Goal: Task Accomplishment & Management: Complete application form

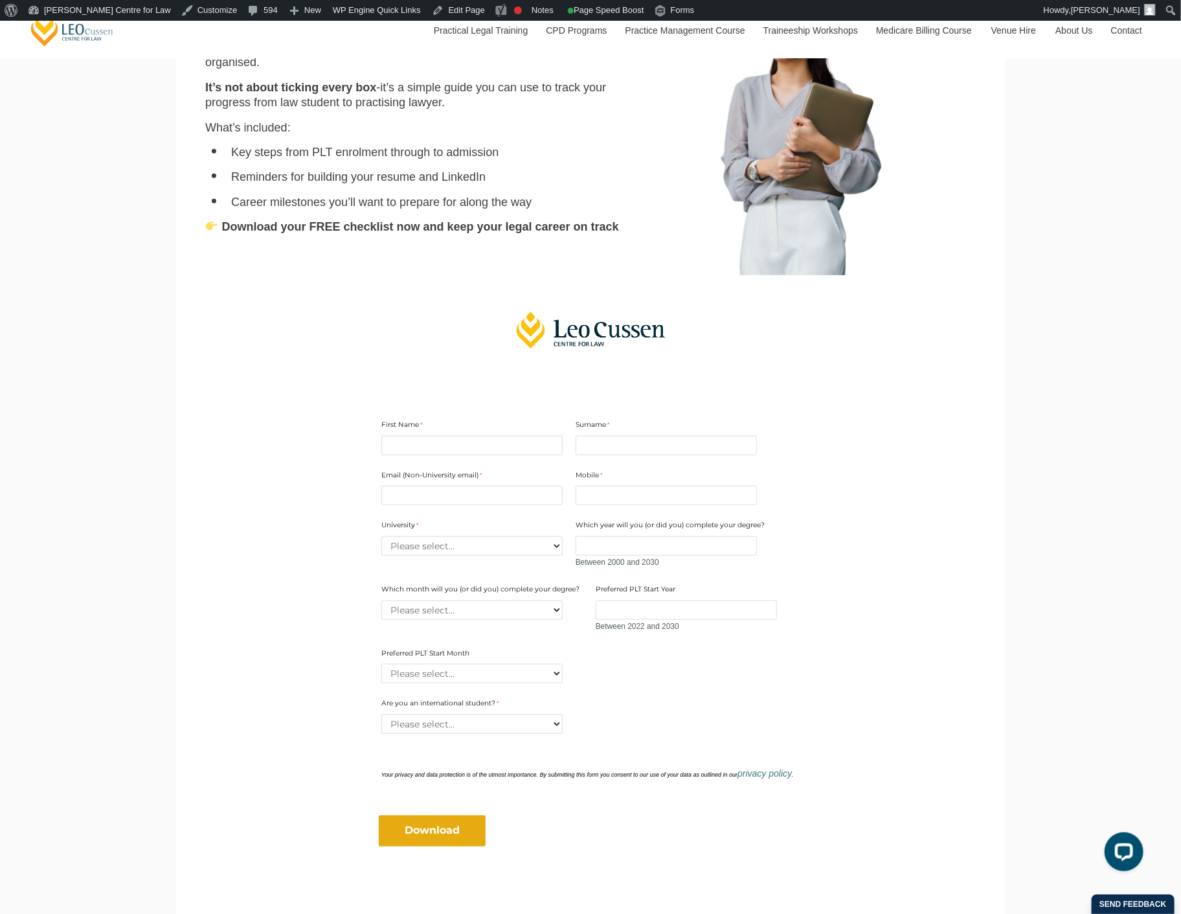
scroll to position [719, 0]
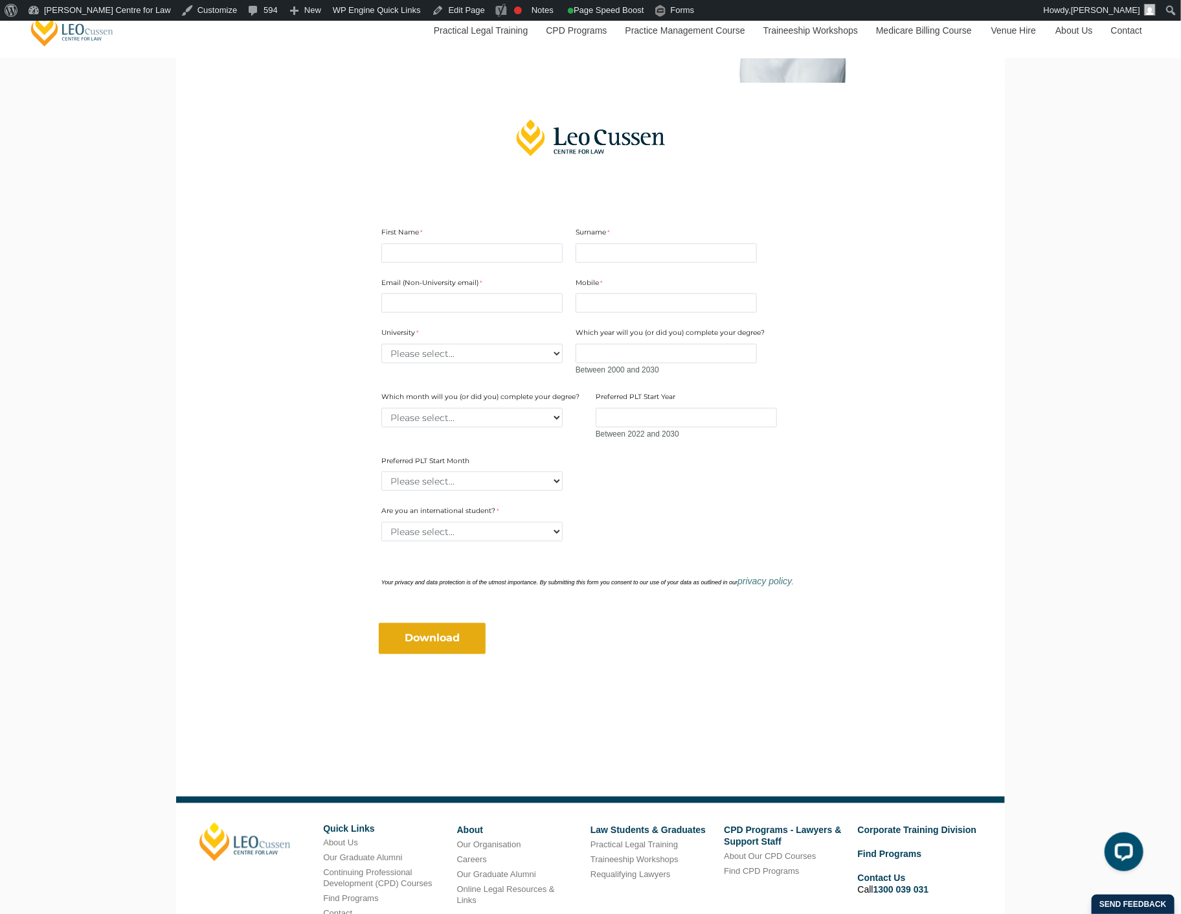
drag, startPoint x: 512, startPoint y: 230, endPoint x: 512, endPoint y: 237, distance: 7.2
click at [512, 231] on div "First Name" at bounding box center [472, 245] width 192 height 41
click at [507, 246] on div "First Name" at bounding box center [472, 245] width 192 height 41
click at [504, 257] on input "First Name" at bounding box center [471, 252] width 181 height 19
type input "test"
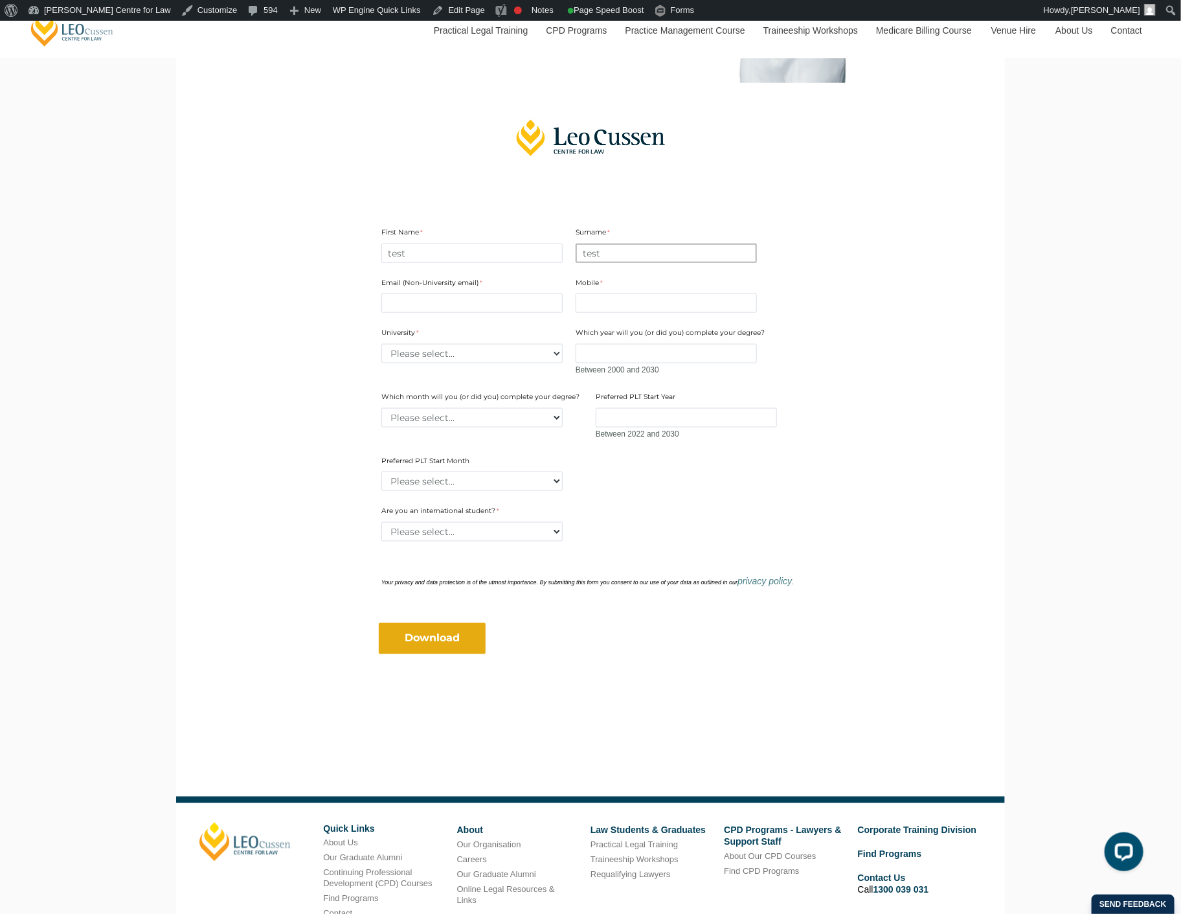
type input "test"
click at [499, 306] on input "squinn@" at bounding box center [471, 302] width 181 height 19
type input "squinn@leocussen.edu.au"
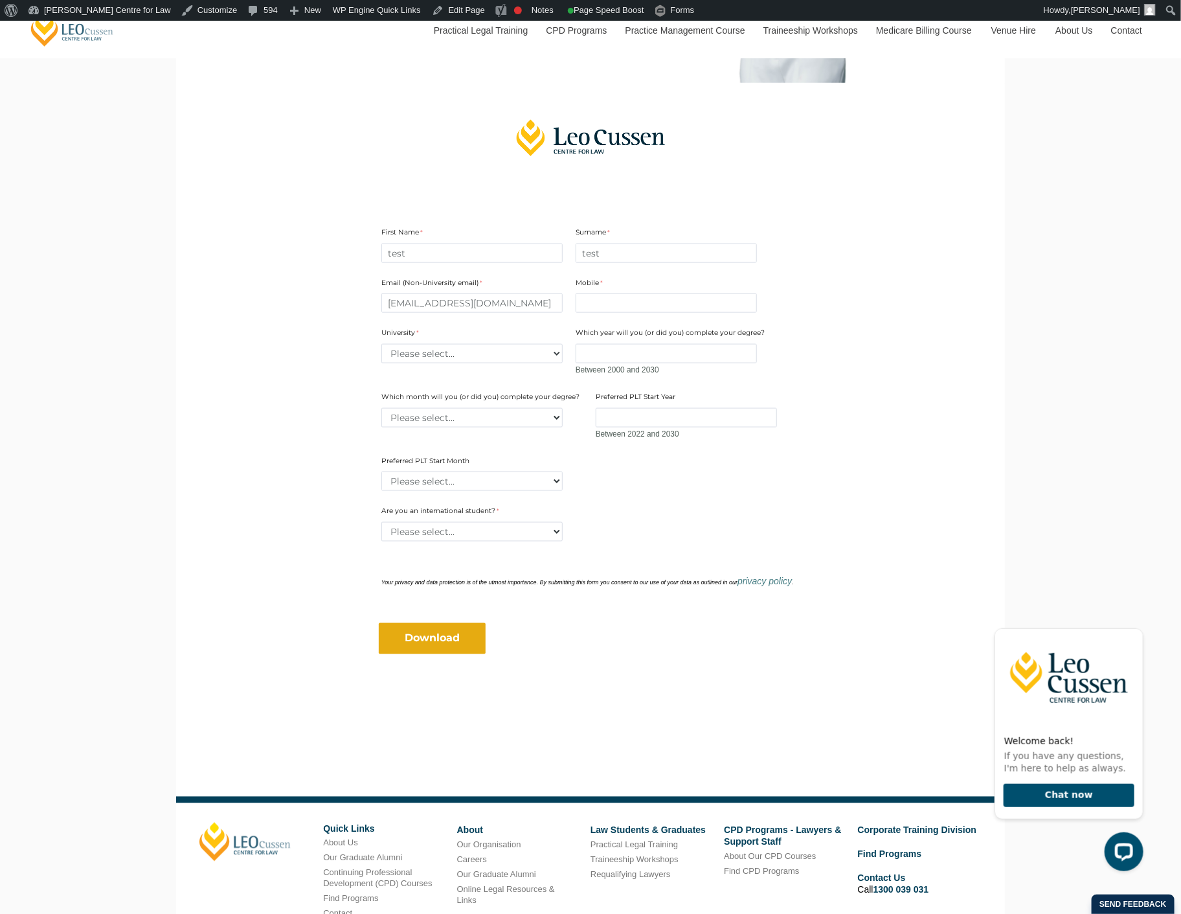
click at [612, 314] on div "Mobile 10 characters left." at bounding box center [667, 295] width 192 height 41
click at [616, 308] on input "Mobile" at bounding box center [666, 302] width 181 height 19
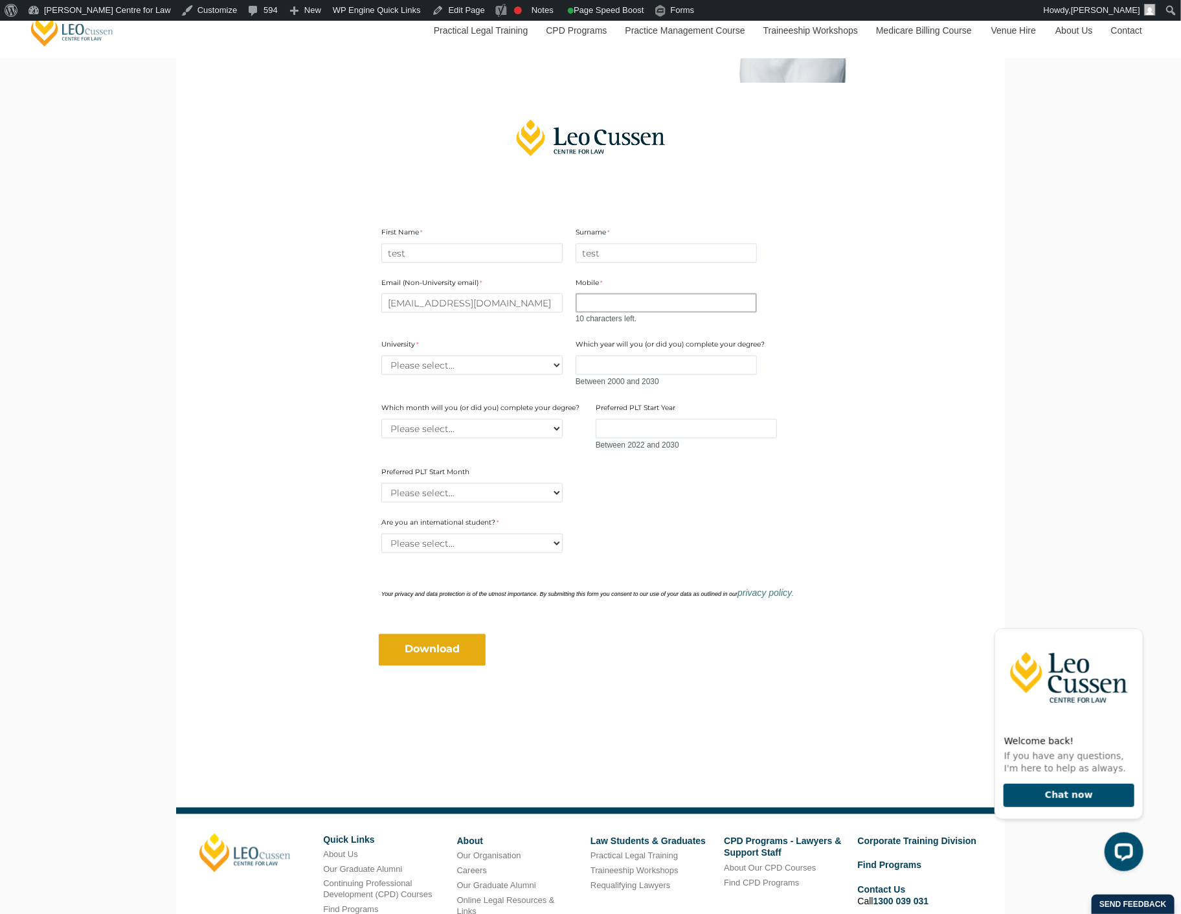
type input "0412051783"
click at [503, 361] on select "Please select... Australian Catholic University Australian National University …" at bounding box center [471, 365] width 181 height 19
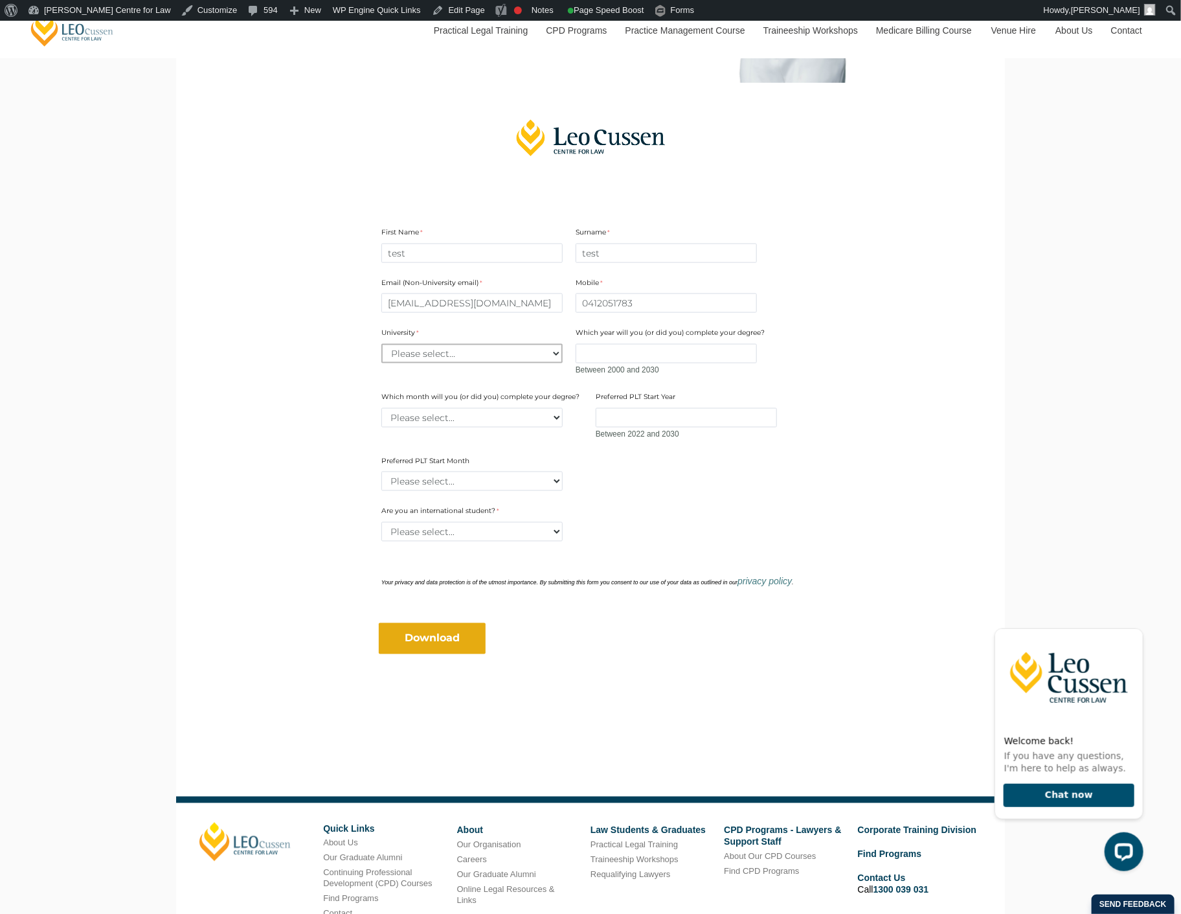
select select "tfa_2179"
click at [381, 344] on select "Please select... Australian Catholic University Australian National University …" at bounding box center [471, 353] width 181 height 19
click at [491, 418] on select "Please select... January February March April May June July August September Oc…" at bounding box center [471, 417] width 181 height 19
select select "tfa_2224"
click at [381, 408] on select "Please select... January February March April May June July August September Oc…" at bounding box center [471, 417] width 181 height 19
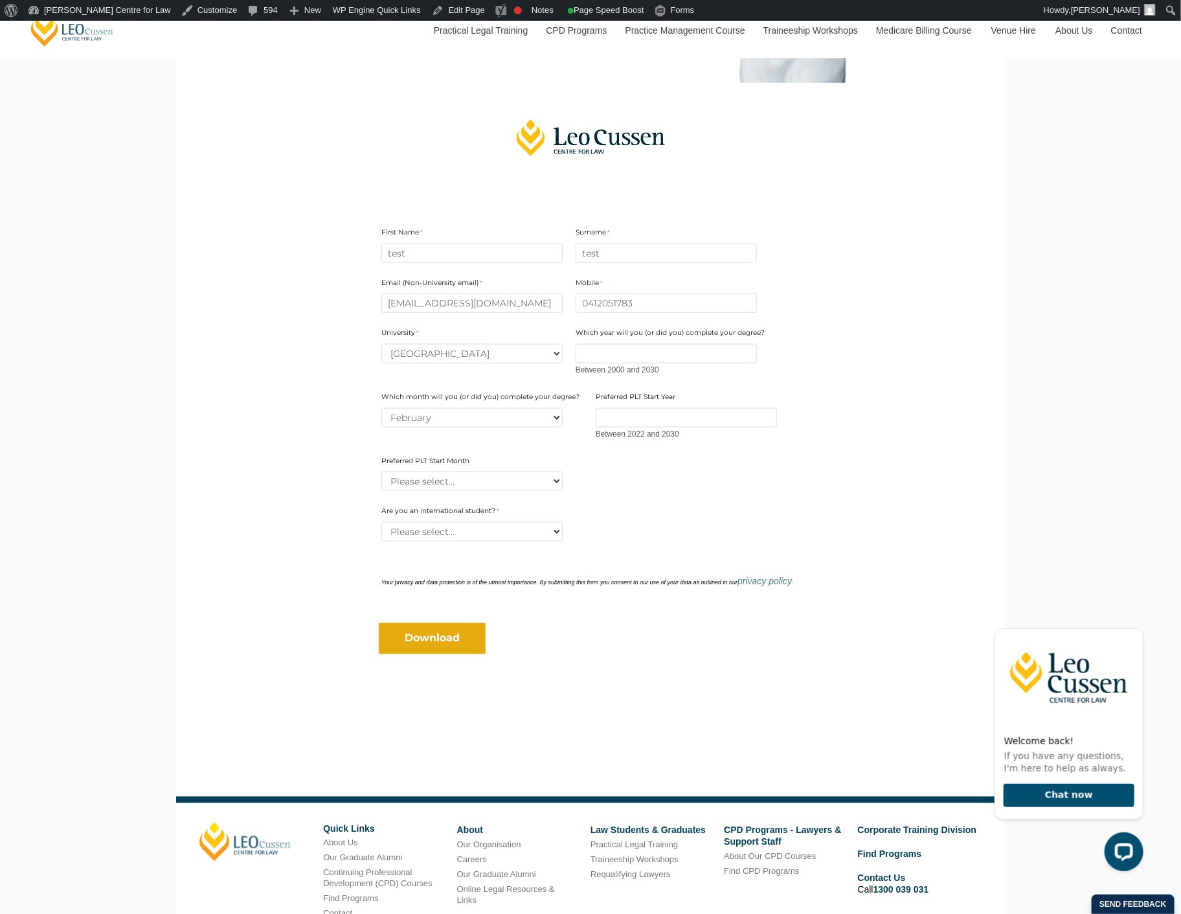
click at [482, 493] on form "First Name test Surname test Email (Non-University email) squinn@leocussen.edu.…" at bounding box center [590, 432] width 499 height 506
click at [486, 484] on select "Please select... January February March April May June July August September Oc…" at bounding box center [471, 480] width 181 height 19
select select "tfa_2378"
click at [381, 471] on select "Please select... January February March April May June July August September Oc…" at bounding box center [471, 480] width 181 height 19
click at [482, 525] on select "Please select... Yes No" at bounding box center [471, 531] width 181 height 19
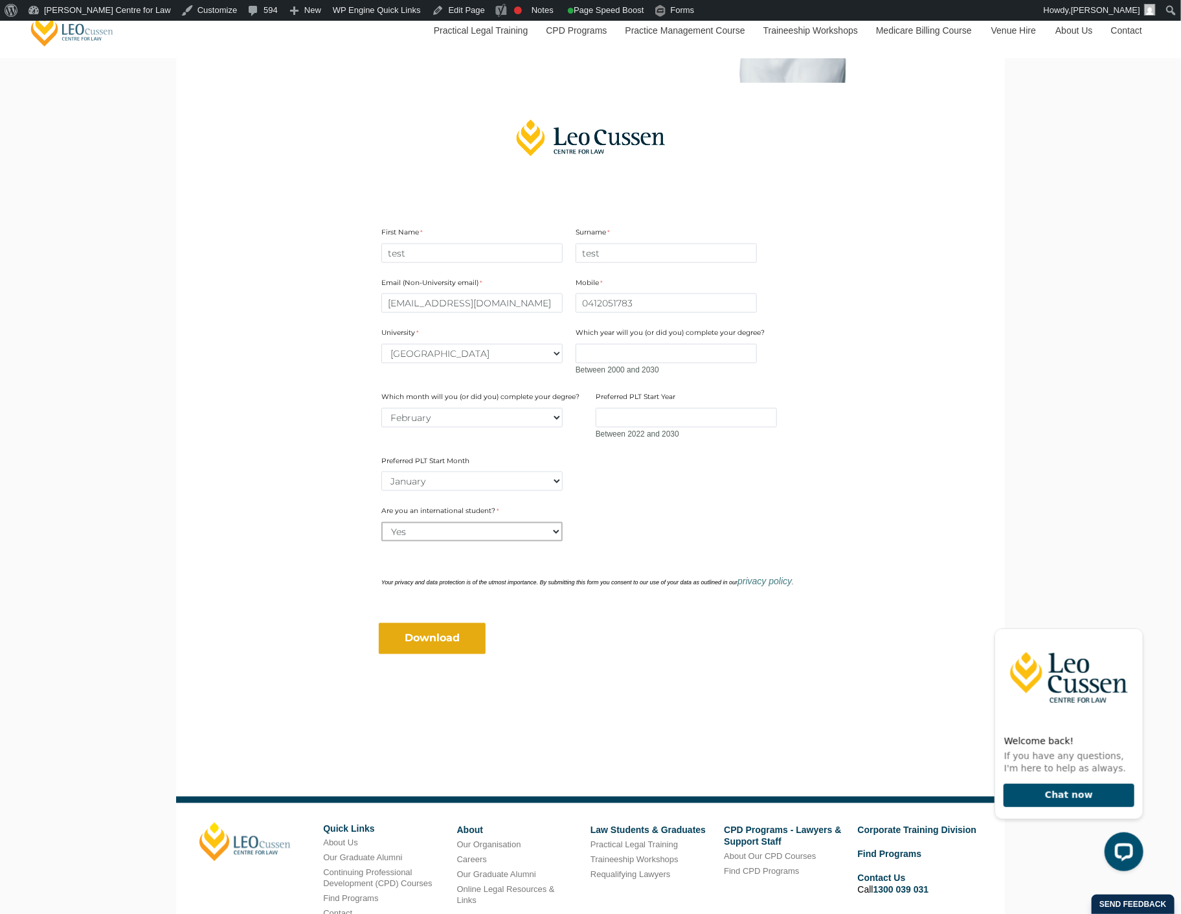
click at [381, 522] on select "Please select... Yes No" at bounding box center [471, 531] width 181 height 19
click at [495, 532] on select "Please select... Yes No" at bounding box center [471, 531] width 181 height 19
select select "tfa_60"
click at [381, 522] on select "Please select... Yes No" at bounding box center [471, 531] width 181 height 19
click at [446, 631] on input "Download" at bounding box center [432, 638] width 107 height 31
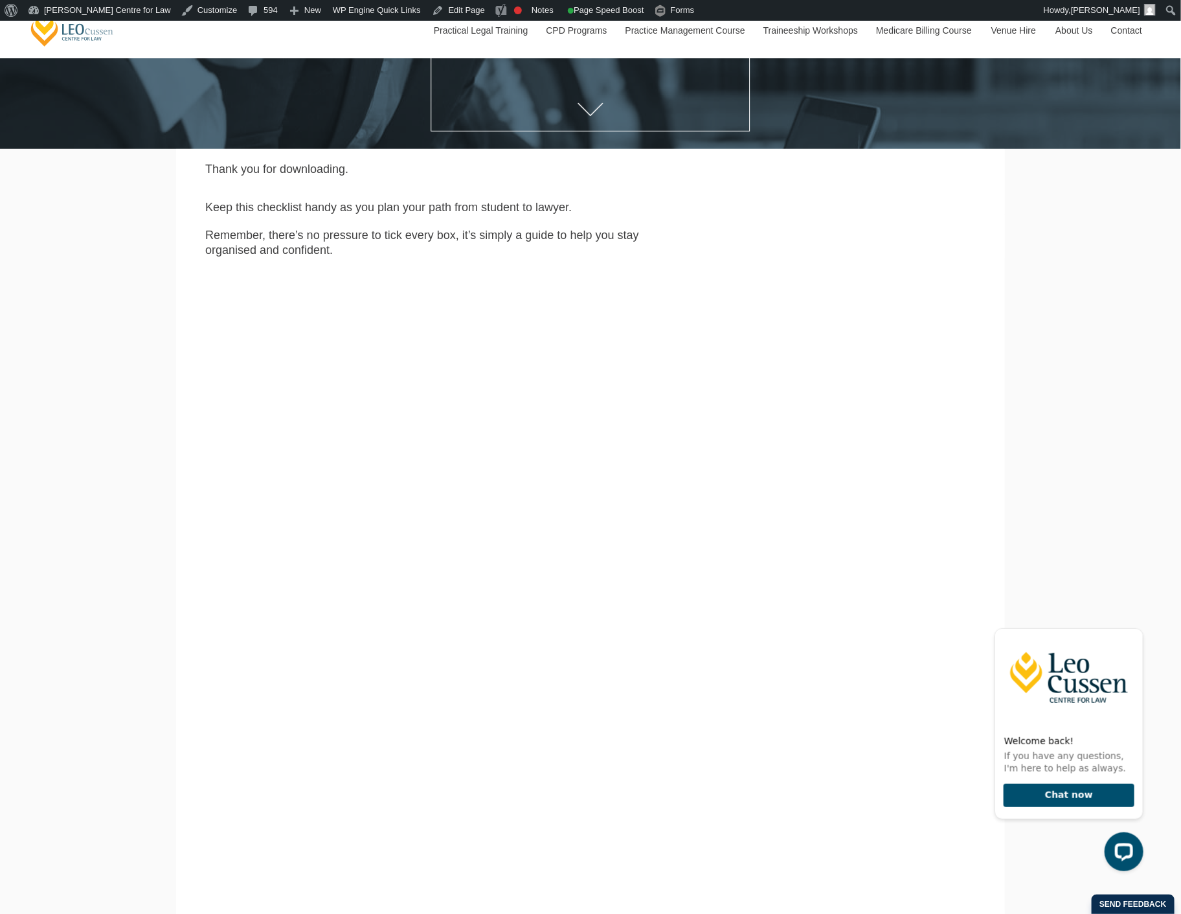
scroll to position [431, 0]
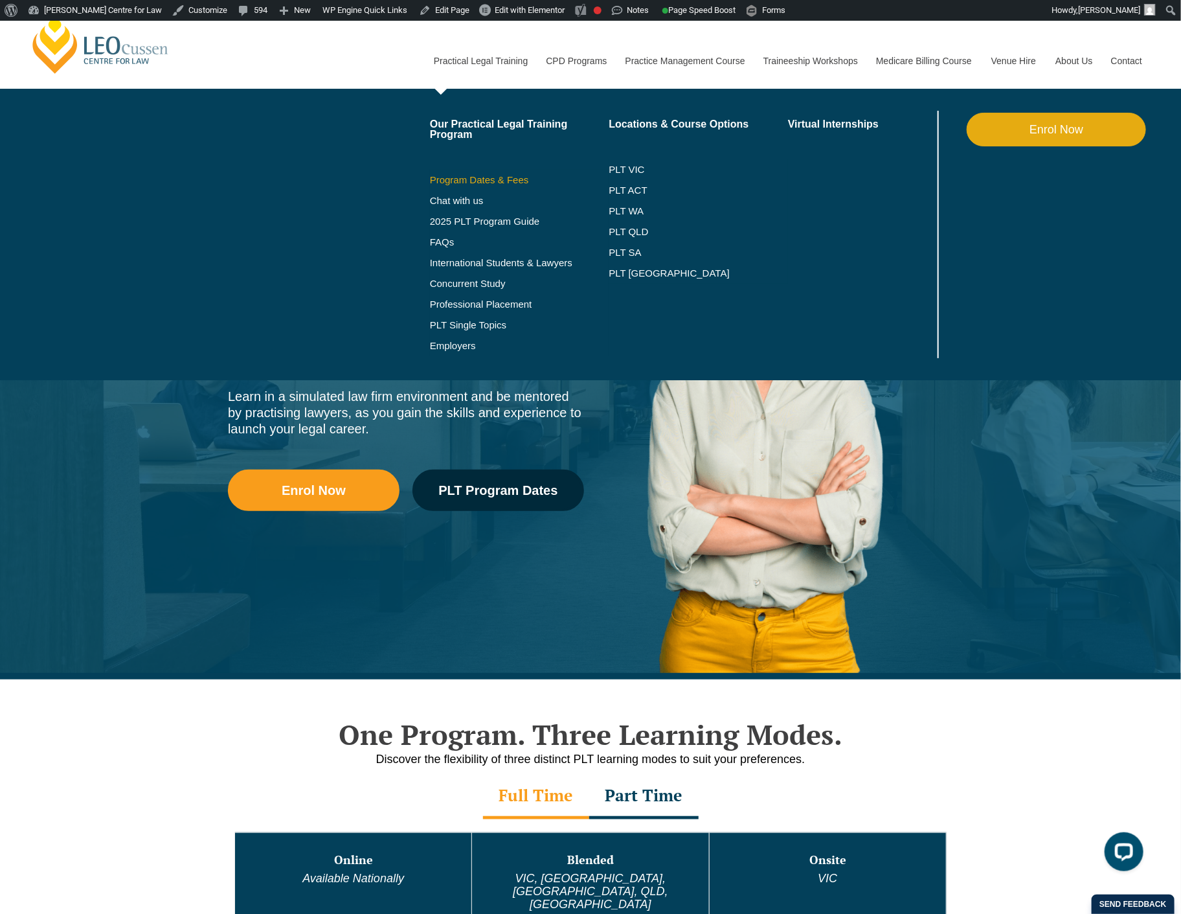
click at [532, 179] on link "Program Dates & Fees" at bounding box center [519, 180] width 179 height 10
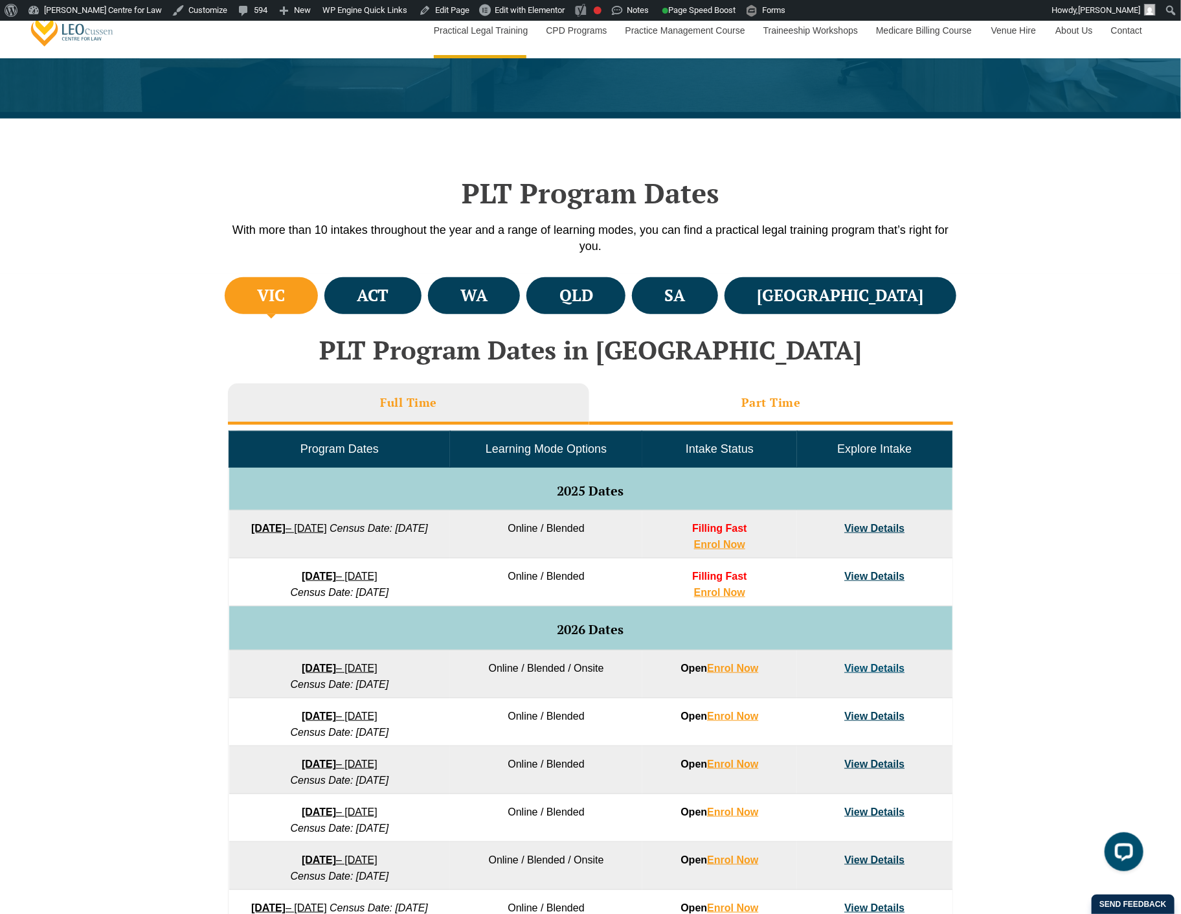
scroll to position [288, 0]
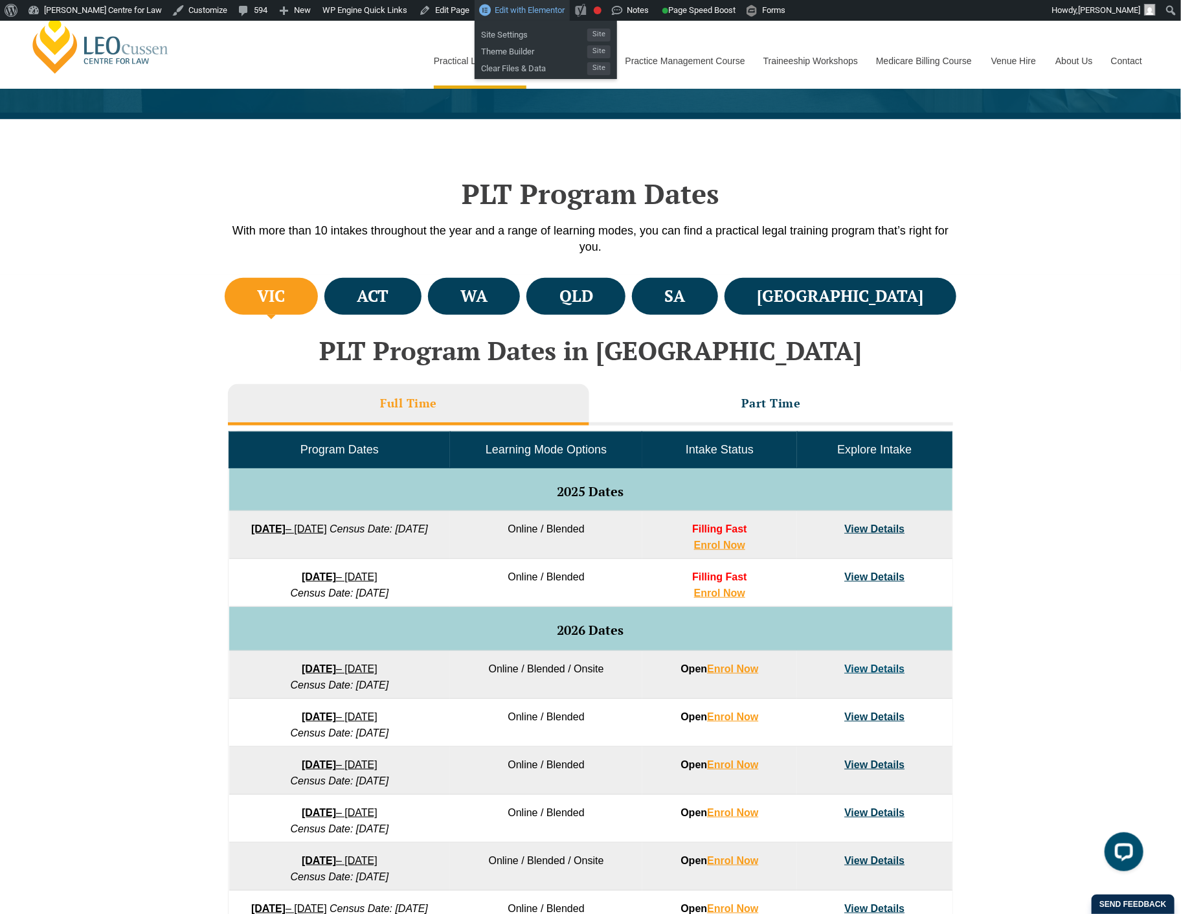
click at [475, 6] on link "Edit with Elementor" at bounding box center [522, 10] width 95 height 21
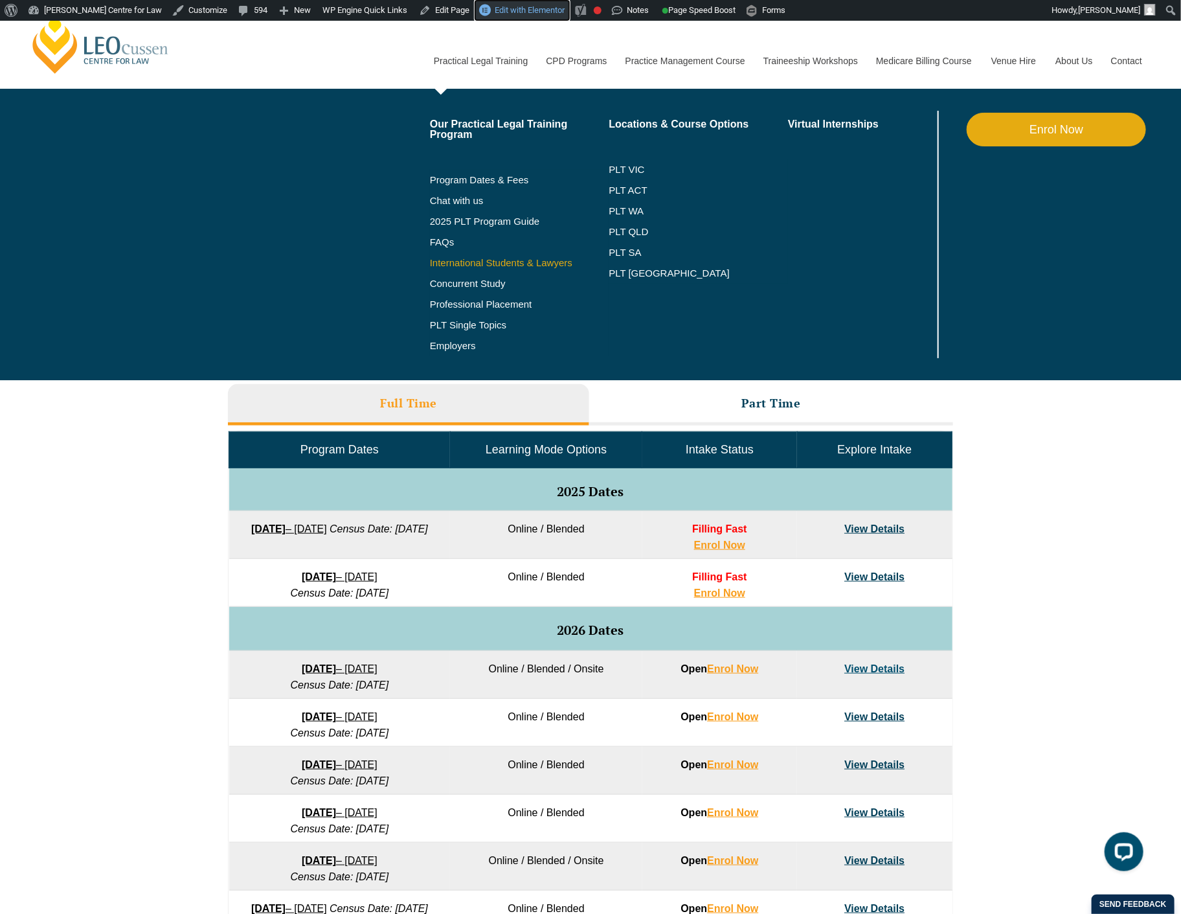
scroll to position [0, 0]
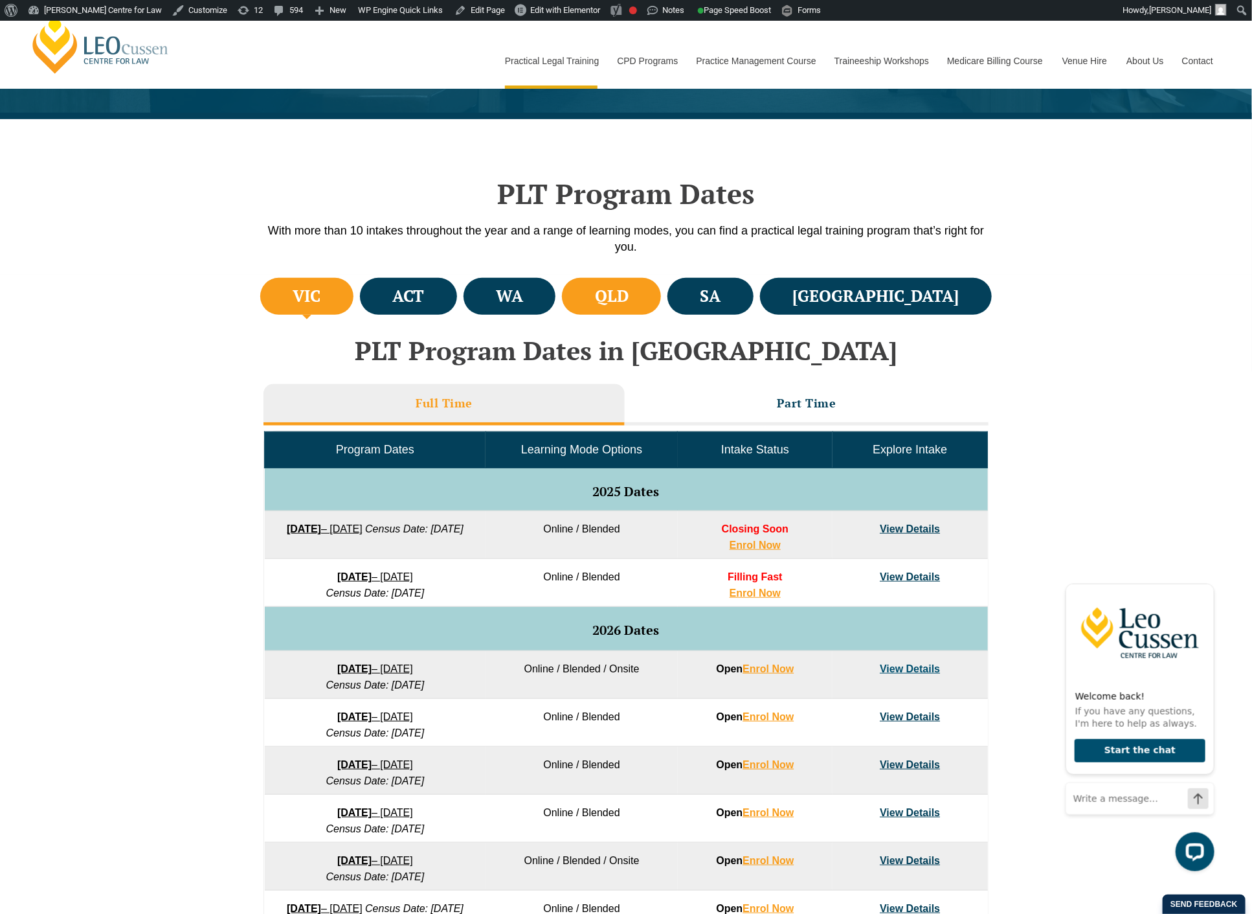
click at [661, 293] on li "QLD" at bounding box center [611, 296] width 99 height 37
click at [905, 525] on link "View Details" at bounding box center [910, 528] width 60 height 11
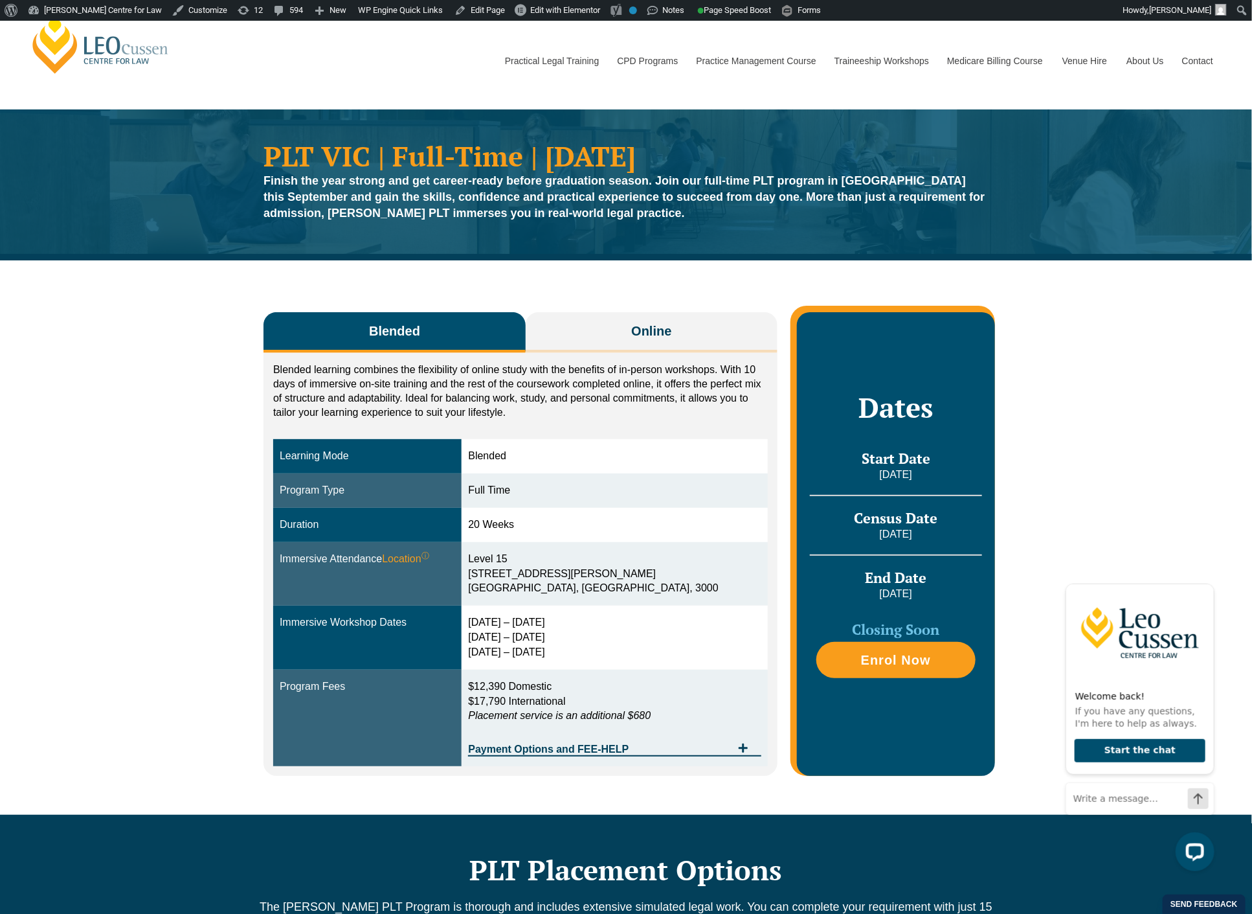
click at [124, 364] on div "Blended Online Blended learning combines the flexibility of online study with t…" at bounding box center [626, 537] width 1252 height 554
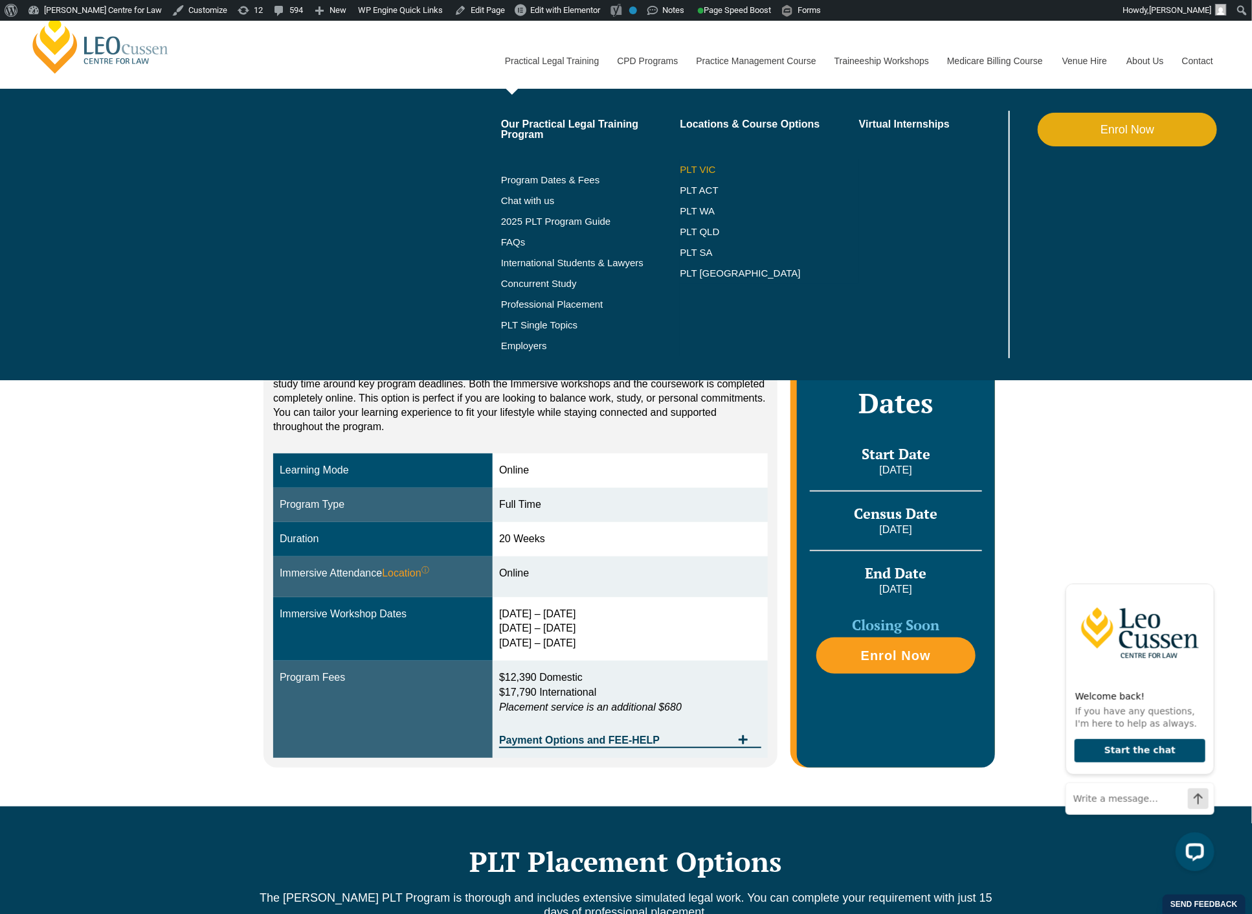
click at [700, 170] on link "PLT VIC" at bounding box center [769, 169] width 179 height 10
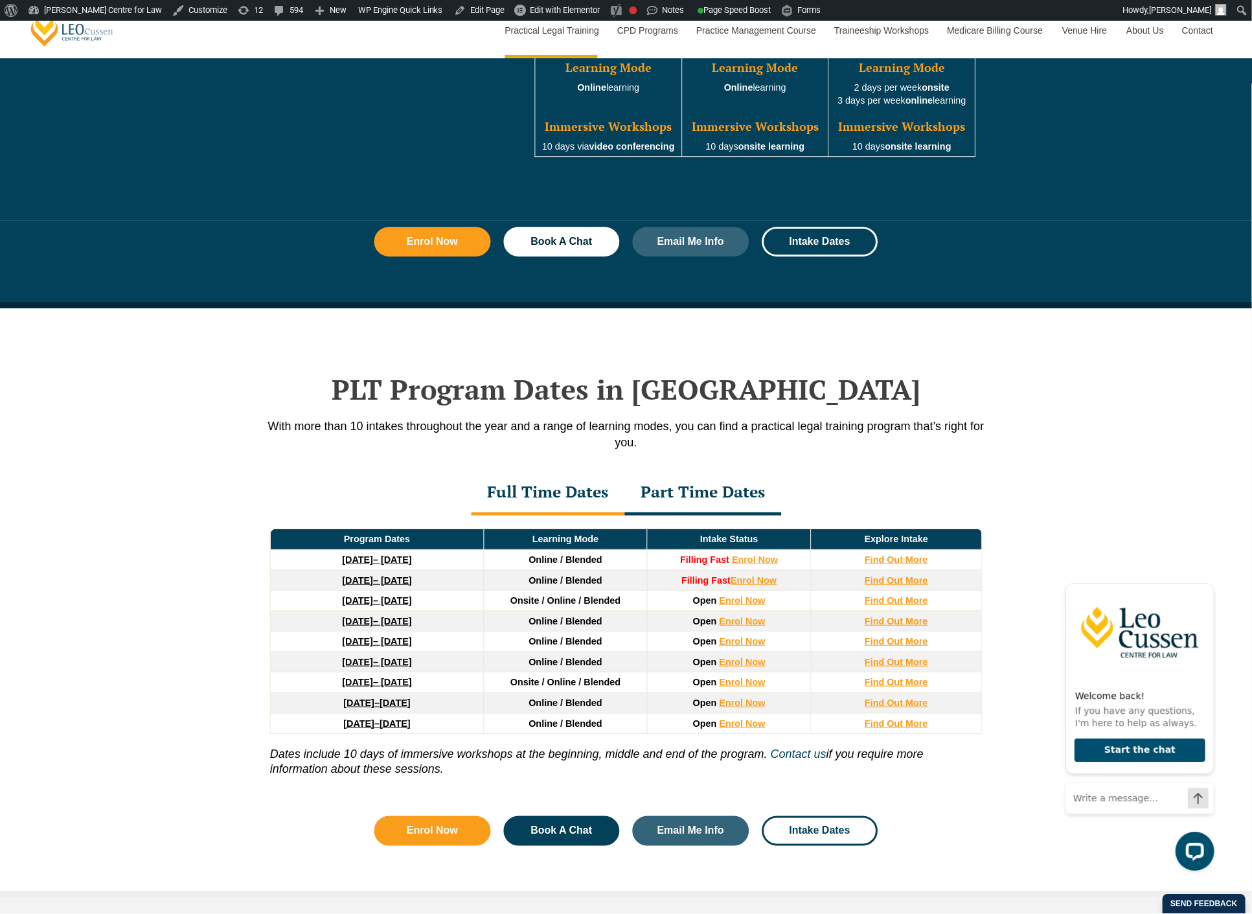
scroll to position [1511, 0]
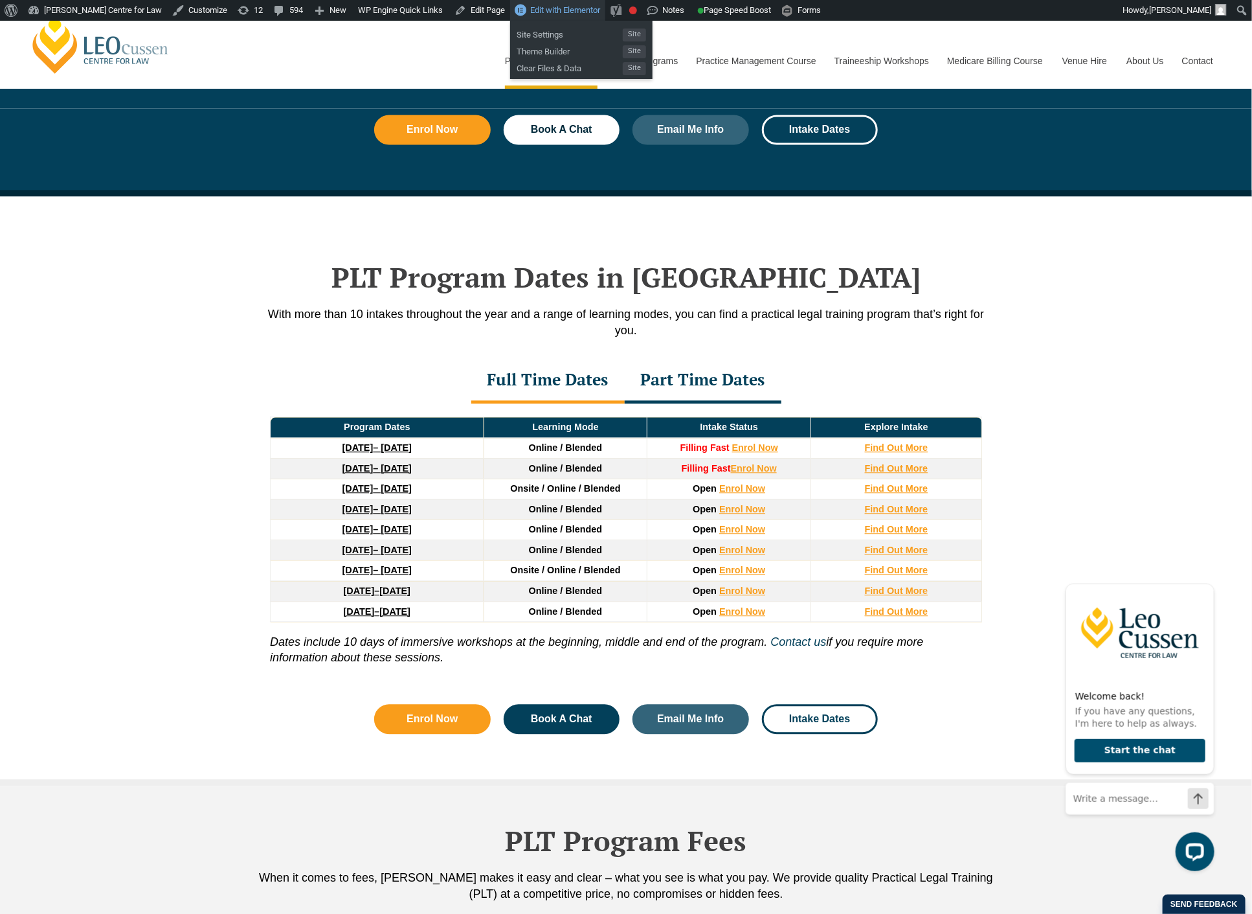
click at [552, 5] on span "Edit with Elementor" at bounding box center [565, 10] width 70 height 10
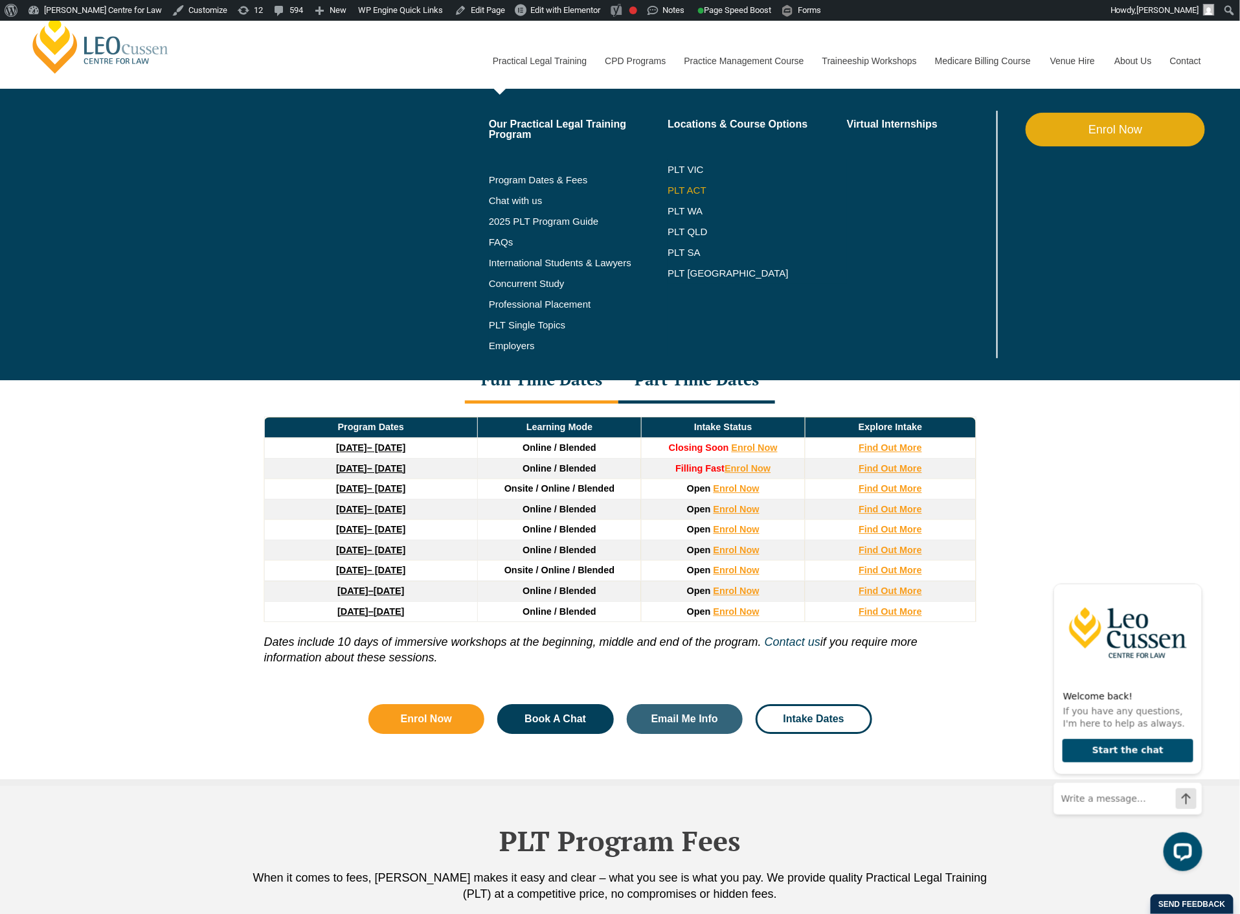
click at [685, 190] on link "PLT ACT" at bounding box center [757, 190] width 179 height 10
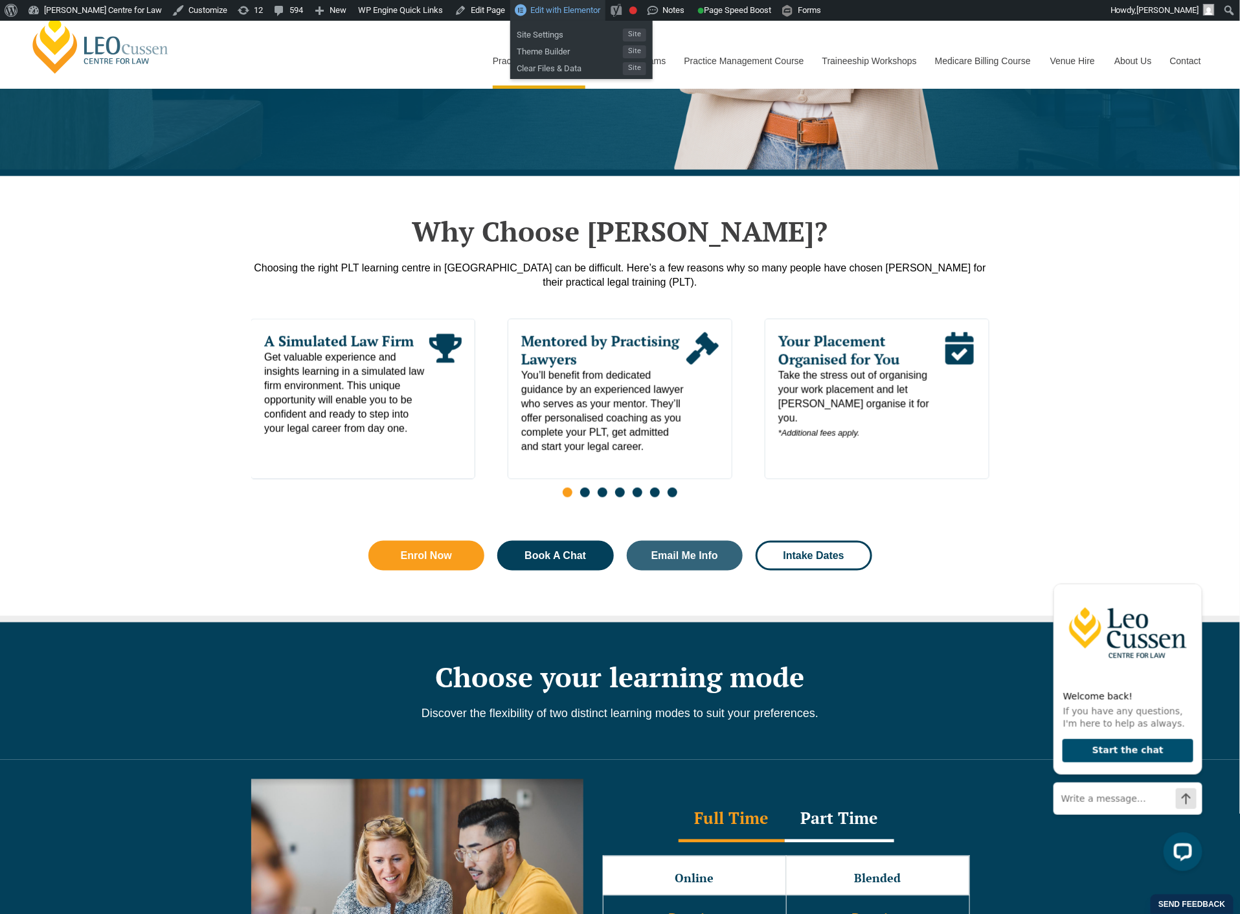
click at [545, 14] on span "Edit with Elementor" at bounding box center [565, 10] width 70 height 10
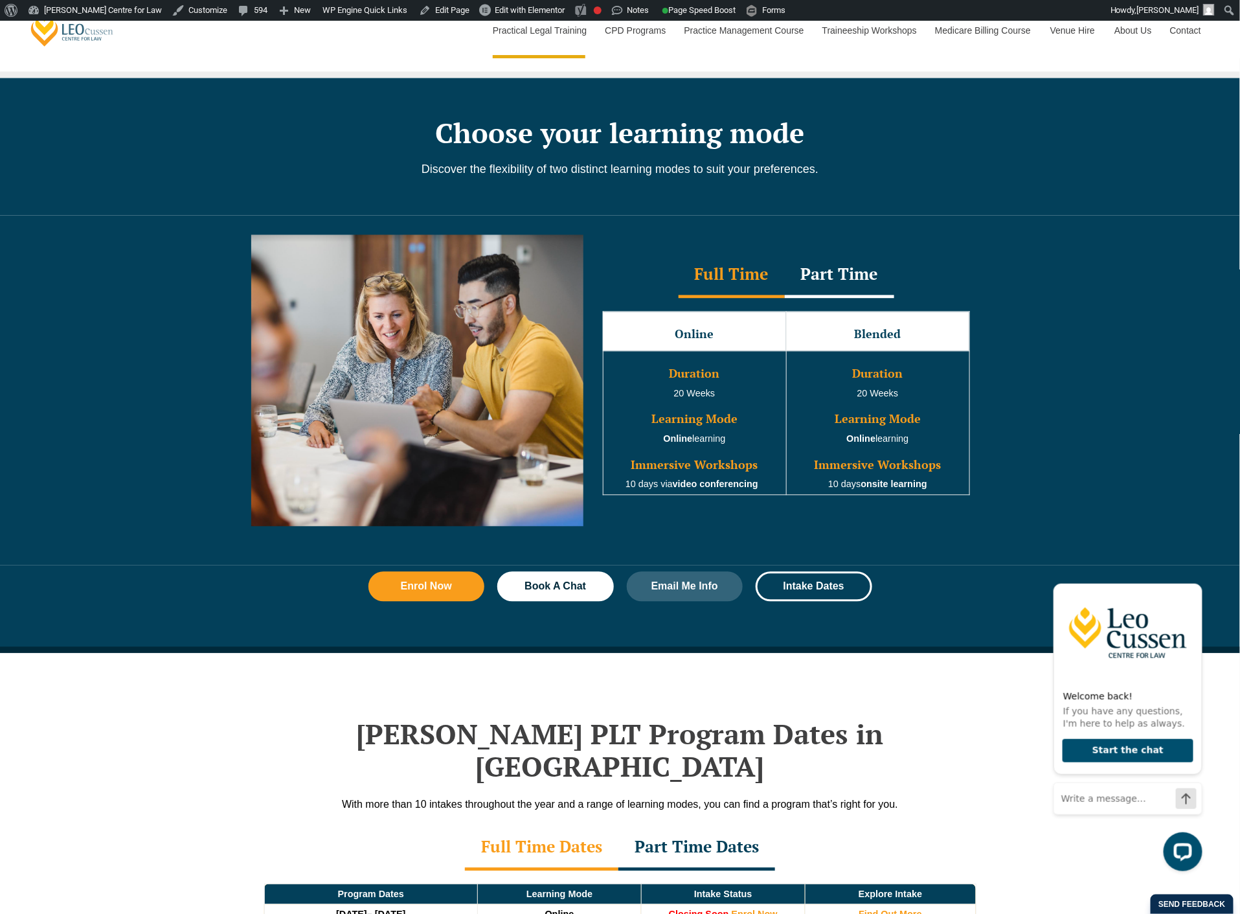
scroll to position [1295, 0]
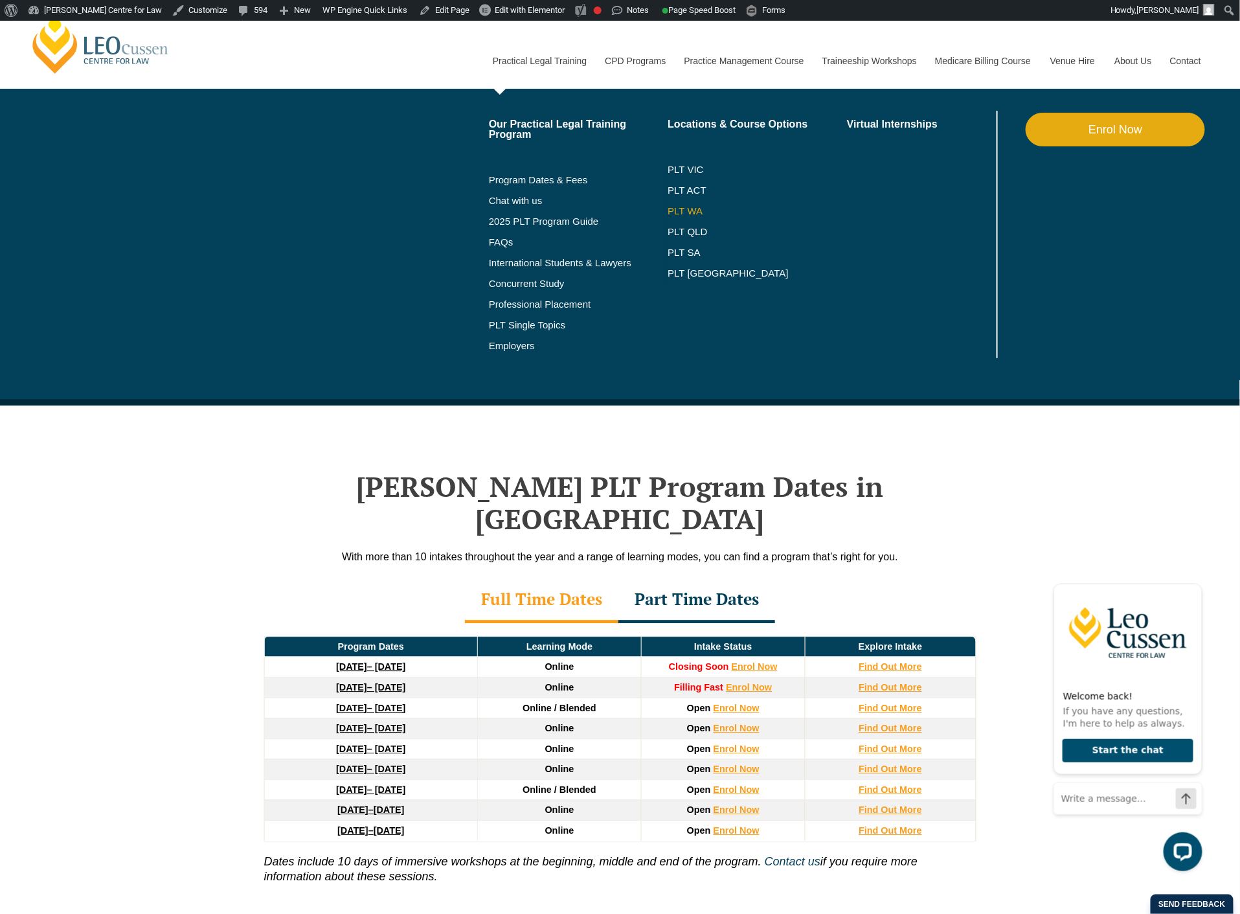
click at [689, 208] on link "PLT WA" at bounding box center [741, 211] width 147 height 10
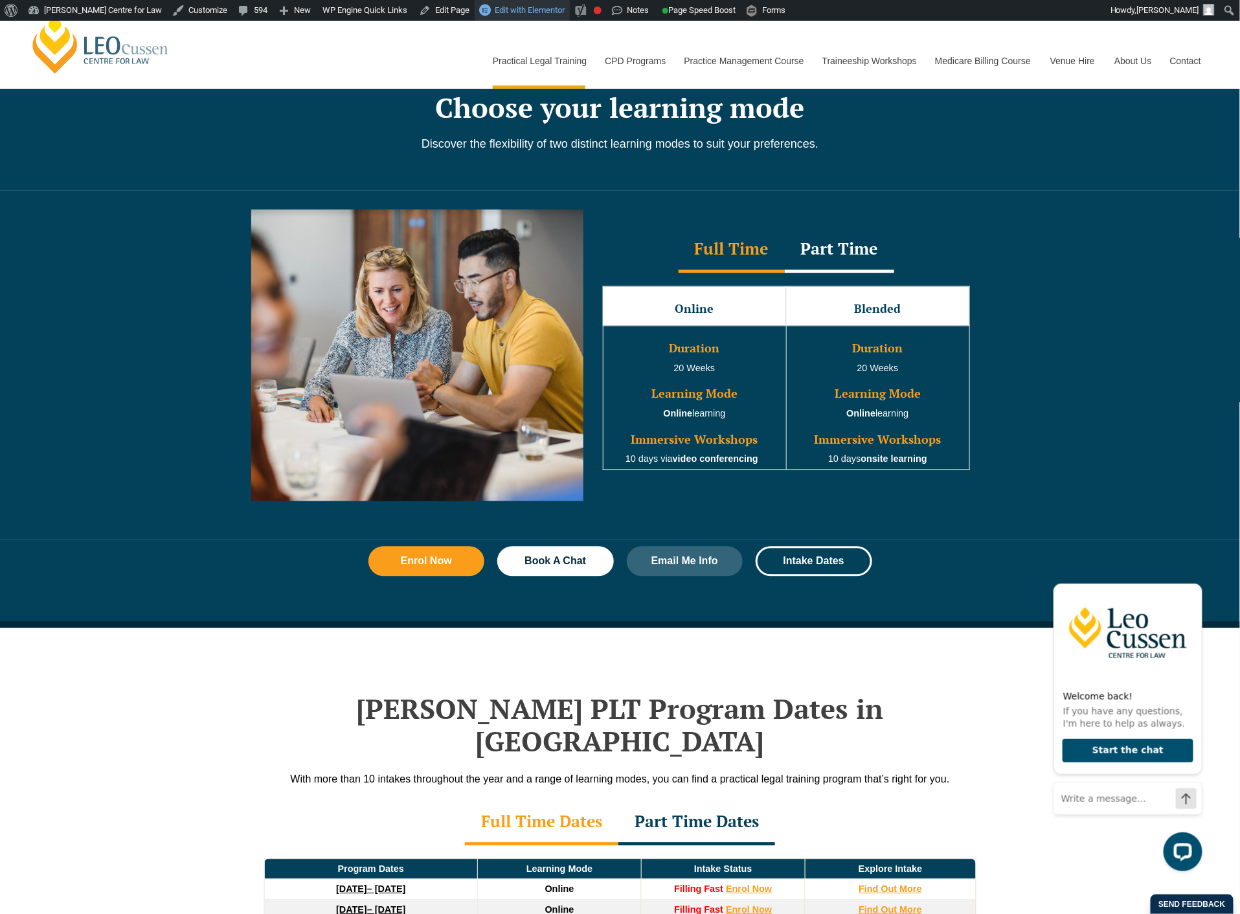
click at [521, 8] on span "Edit with Elementor" at bounding box center [530, 10] width 70 height 10
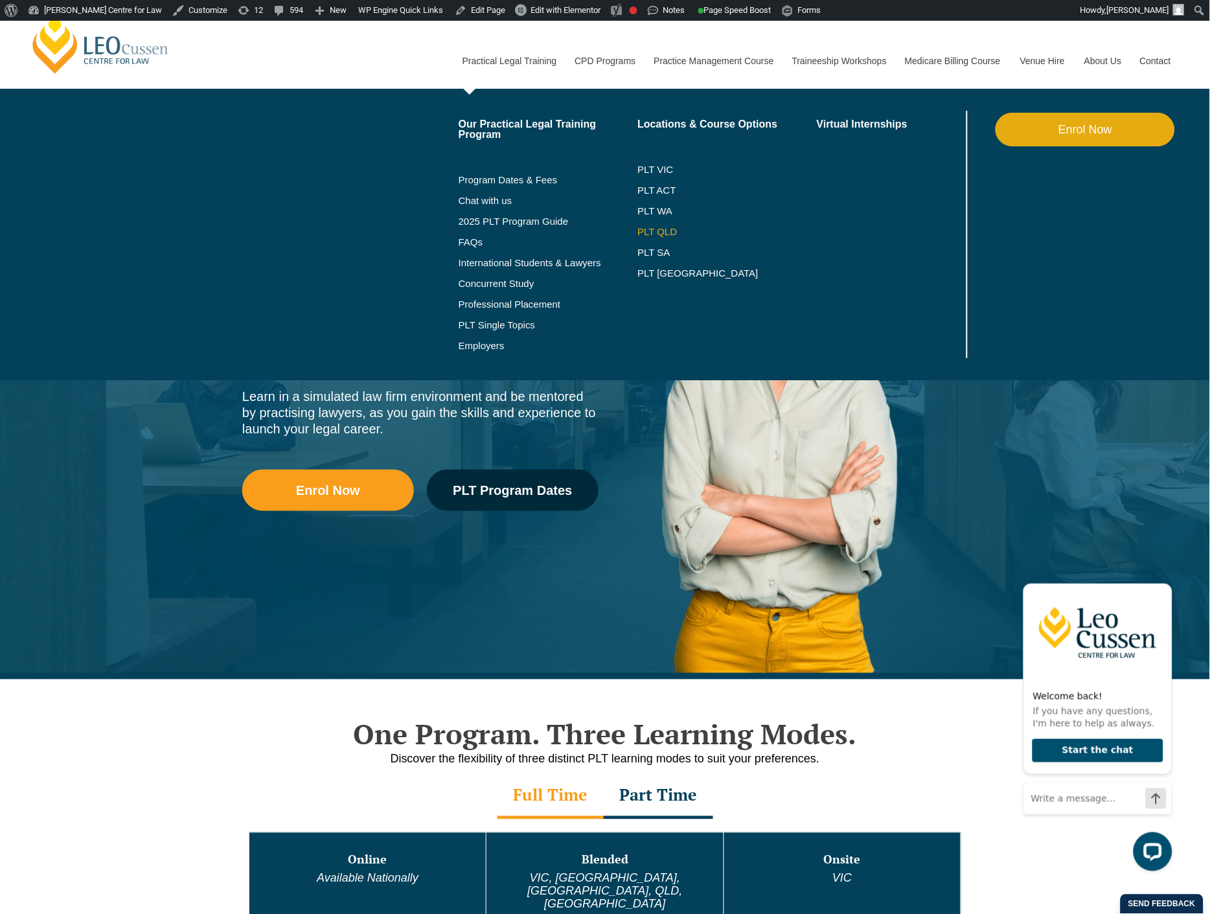
click at [665, 236] on link "PLT QLD" at bounding box center [726, 232] width 179 height 10
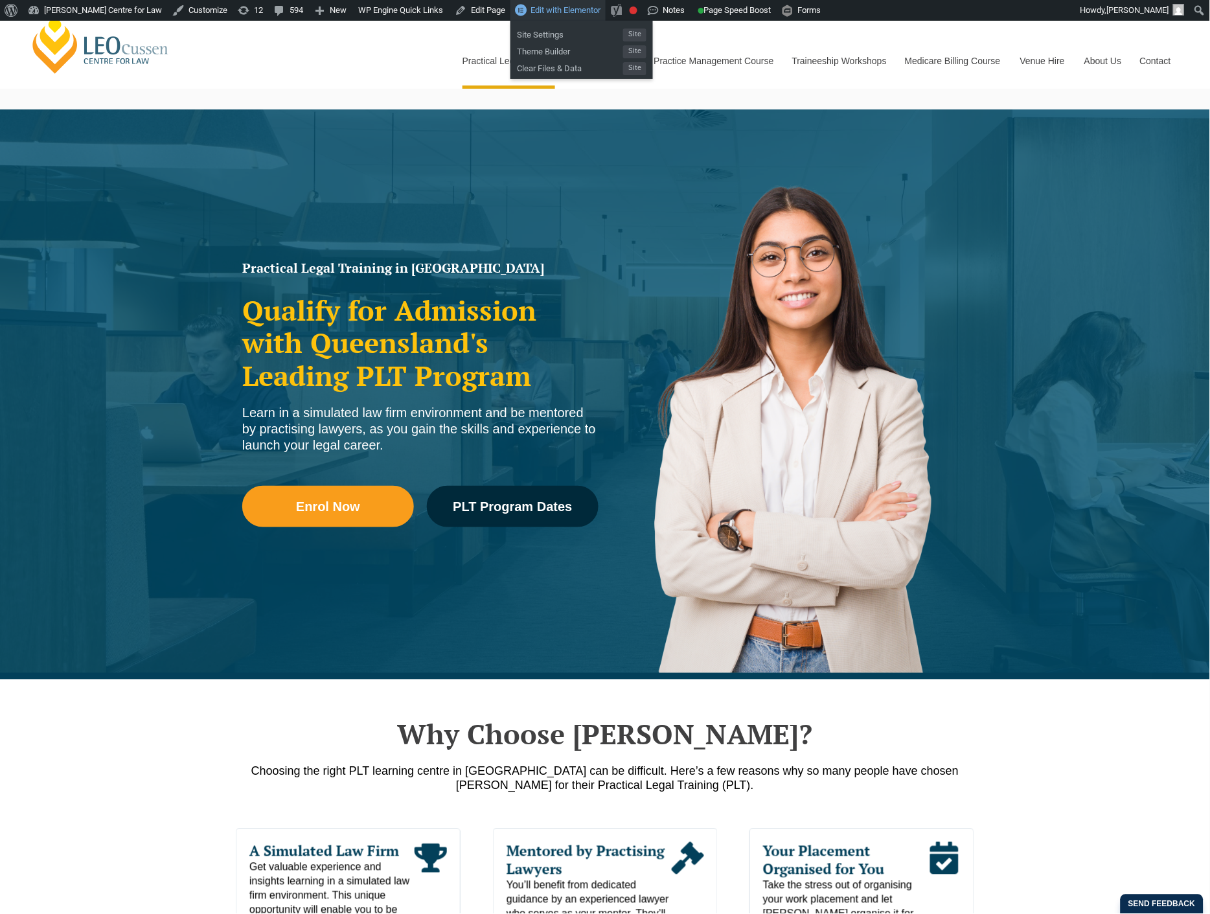
click at [530, 7] on span "Edit with Elementor" at bounding box center [565, 10] width 70 height 10
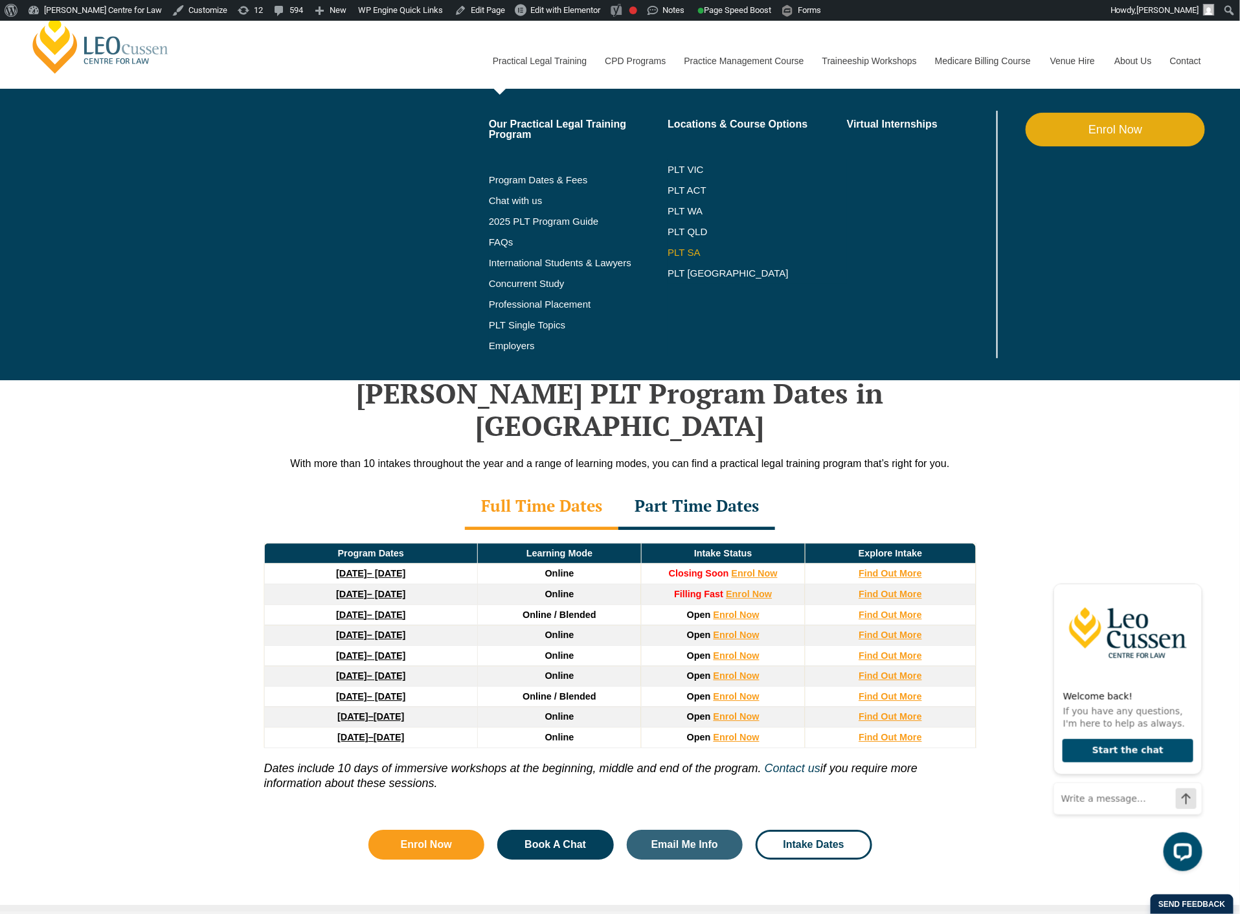
click at [690, 253] on link "PLT SA" at bounding box center [757, 252] width 179 height 10
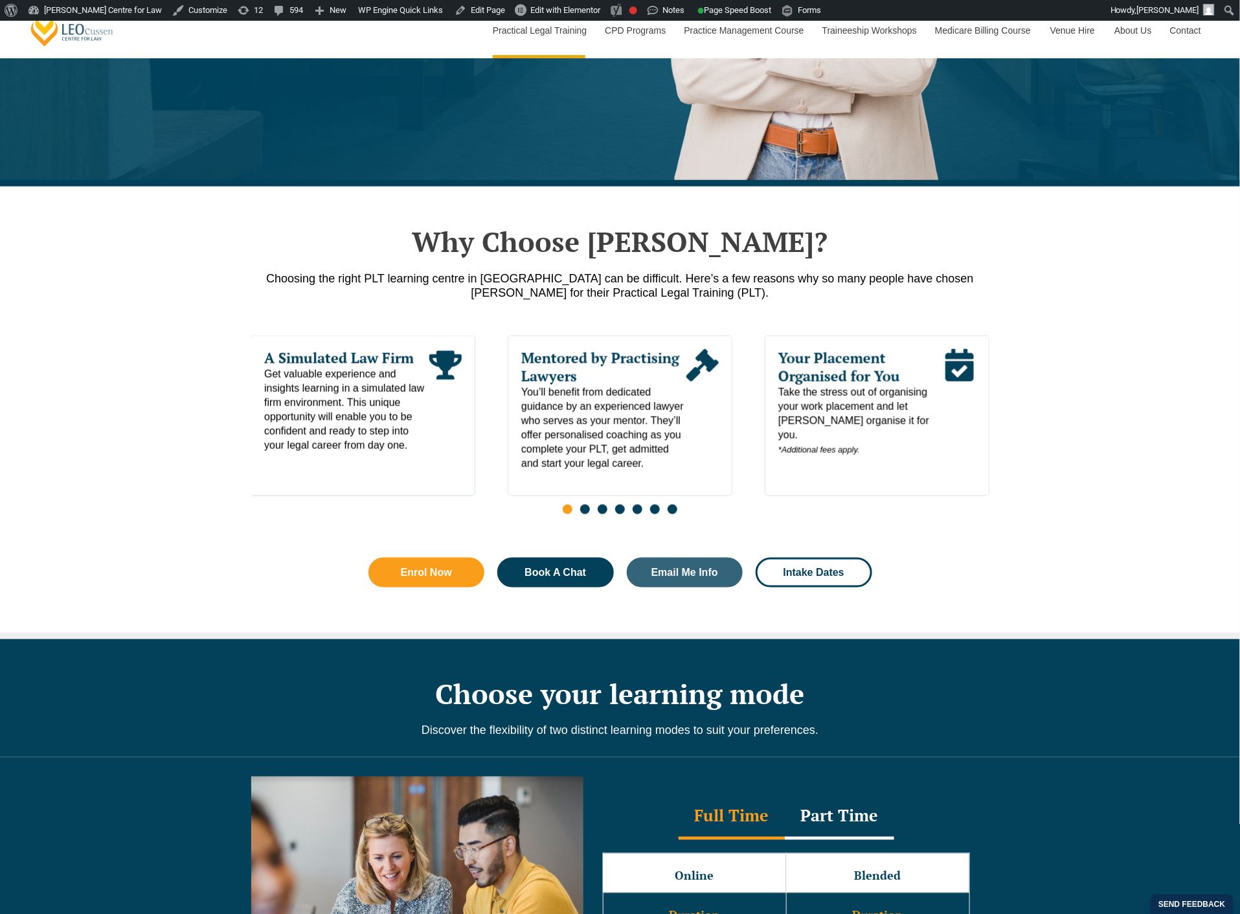
scroll to position [503, 0]
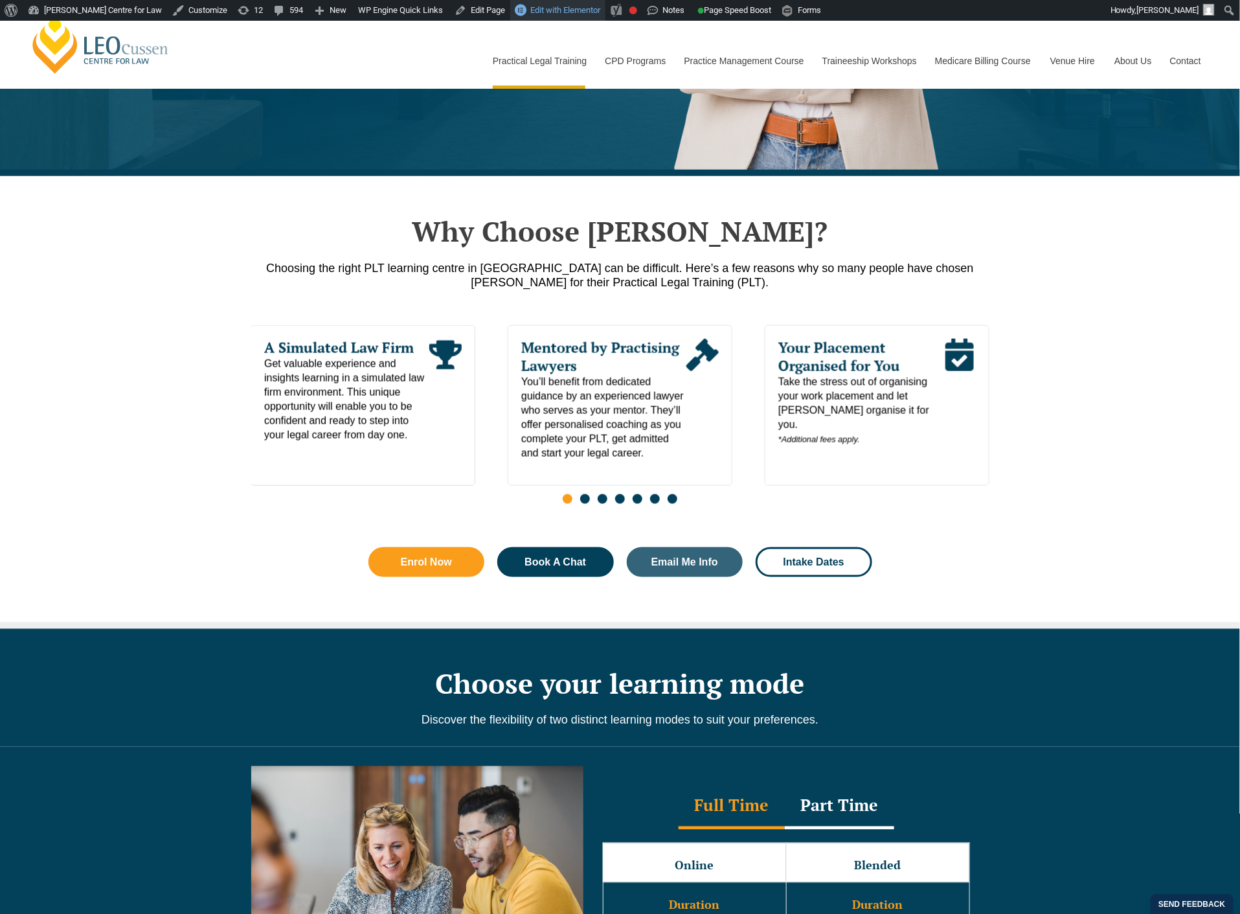
click at [550, 5] on span "Edit with Elementor" at bounding box center [565, 10] width 70 height 10
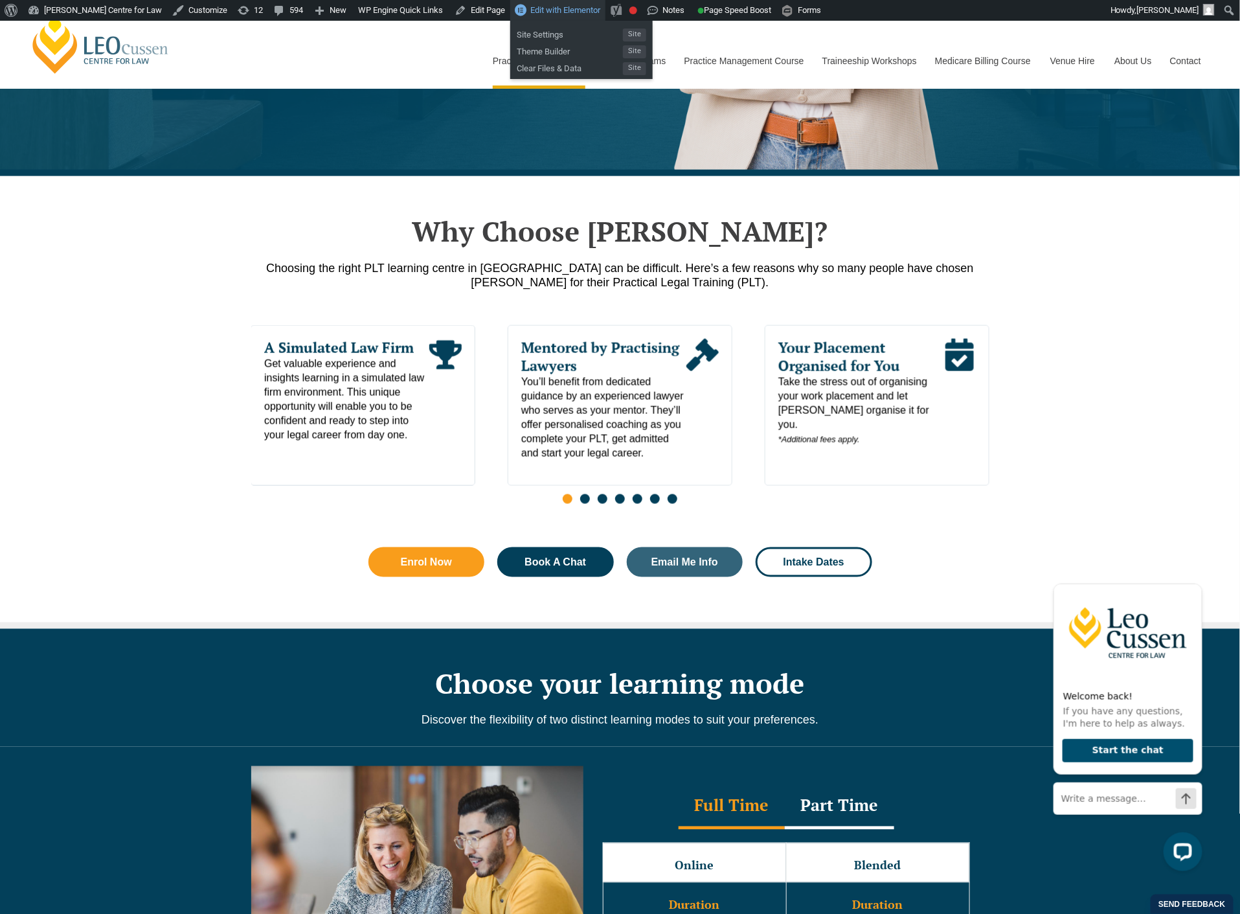
scroll to position [0, 0]
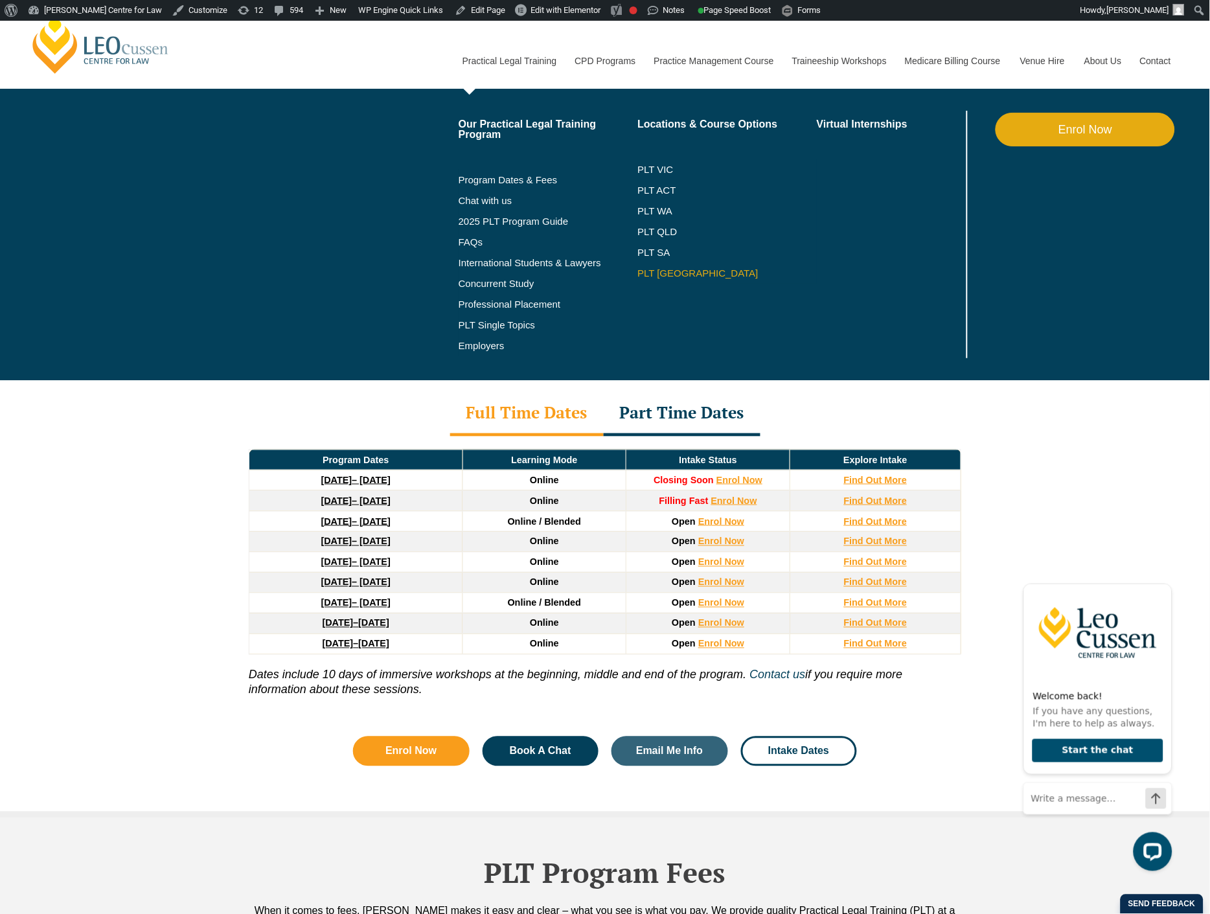
click at [666, 271] on link "PLT [GEOGRAPHIC_DATA]" at bounding box center [726, 273] width 179 height 10
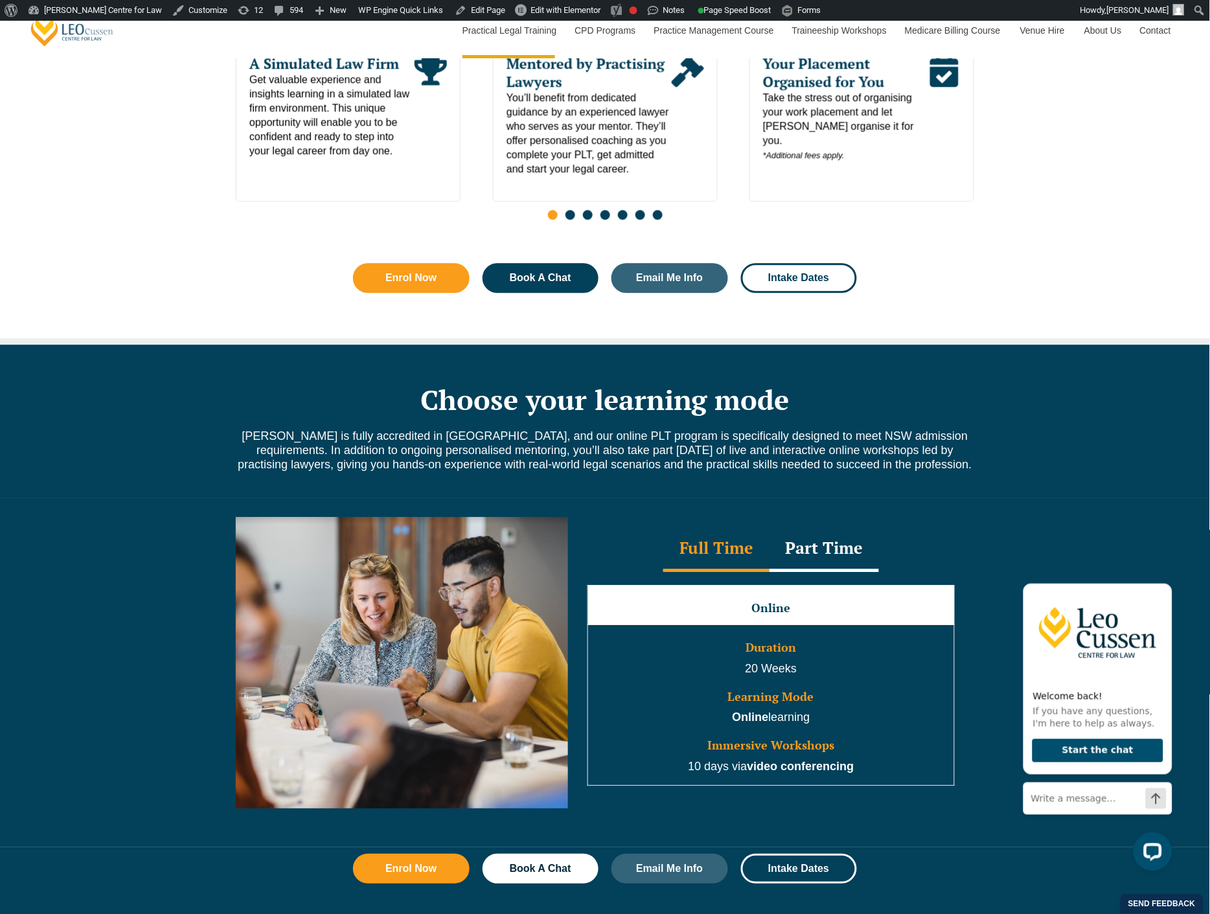
scroll to position [791, 0]
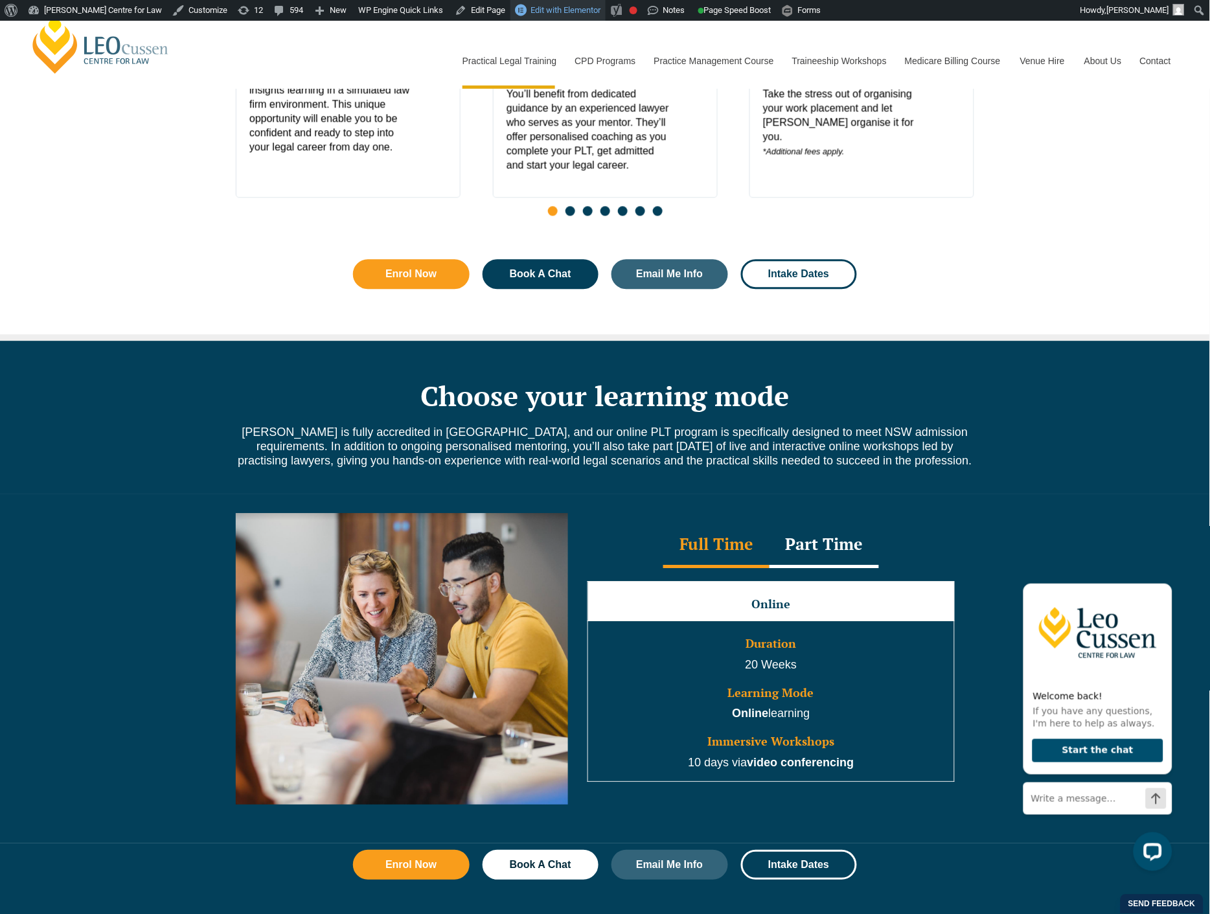
click at [567, 11] on span "Edit with Elementor" at bounding box center [565, 10] width 70 height 10
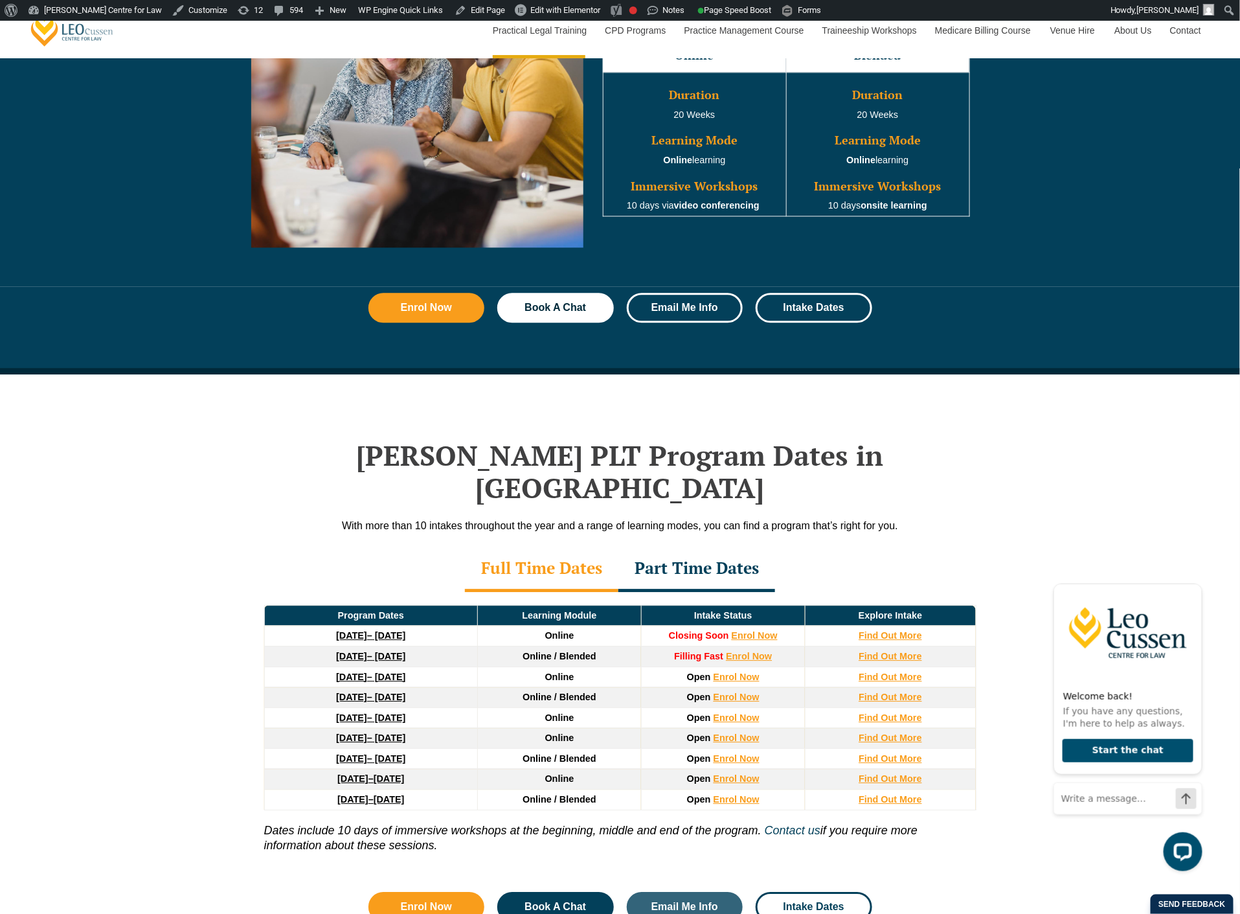
scroll to position [1367, 0]
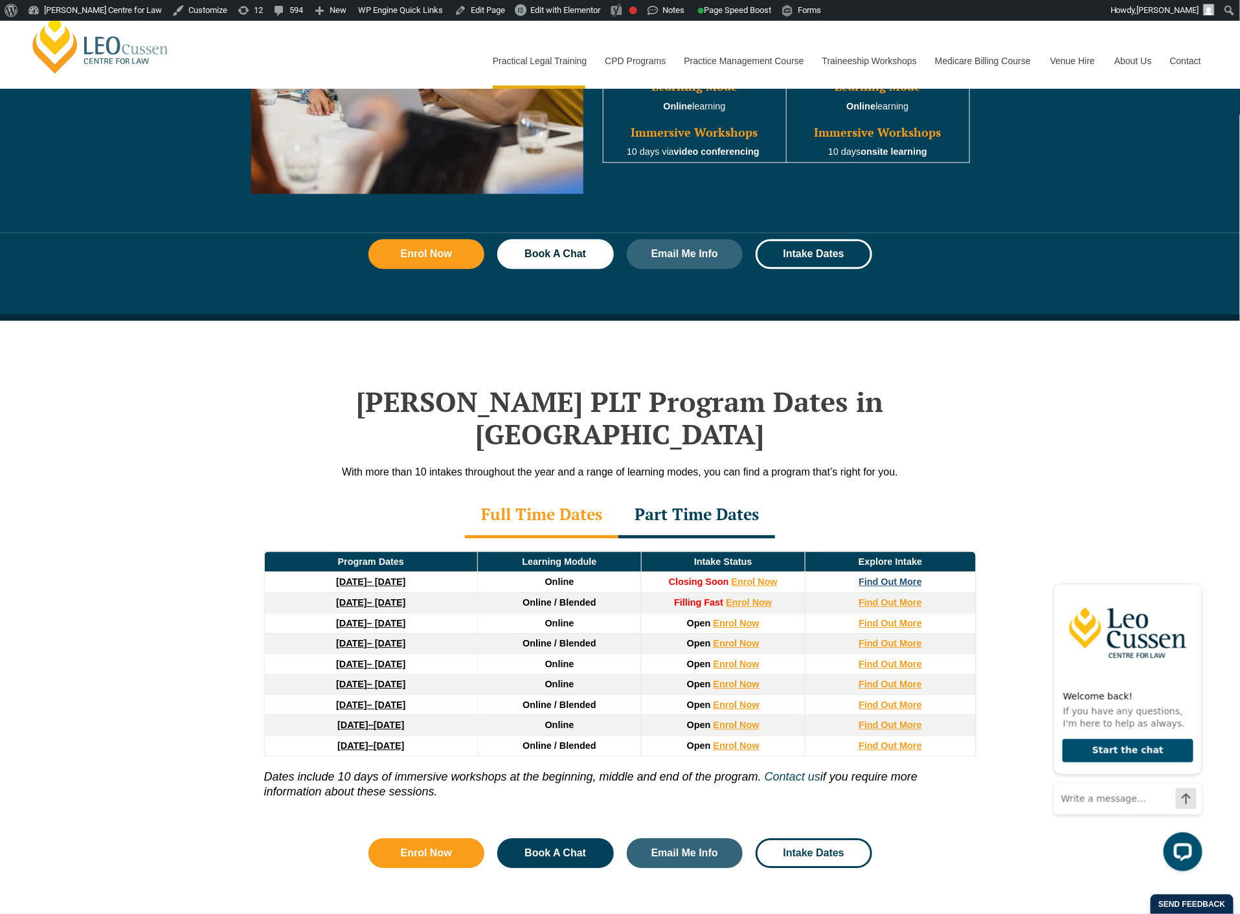
click at [882, 576] on strong "Find Out More" at bounding box center [890, 581] width 63 height 10
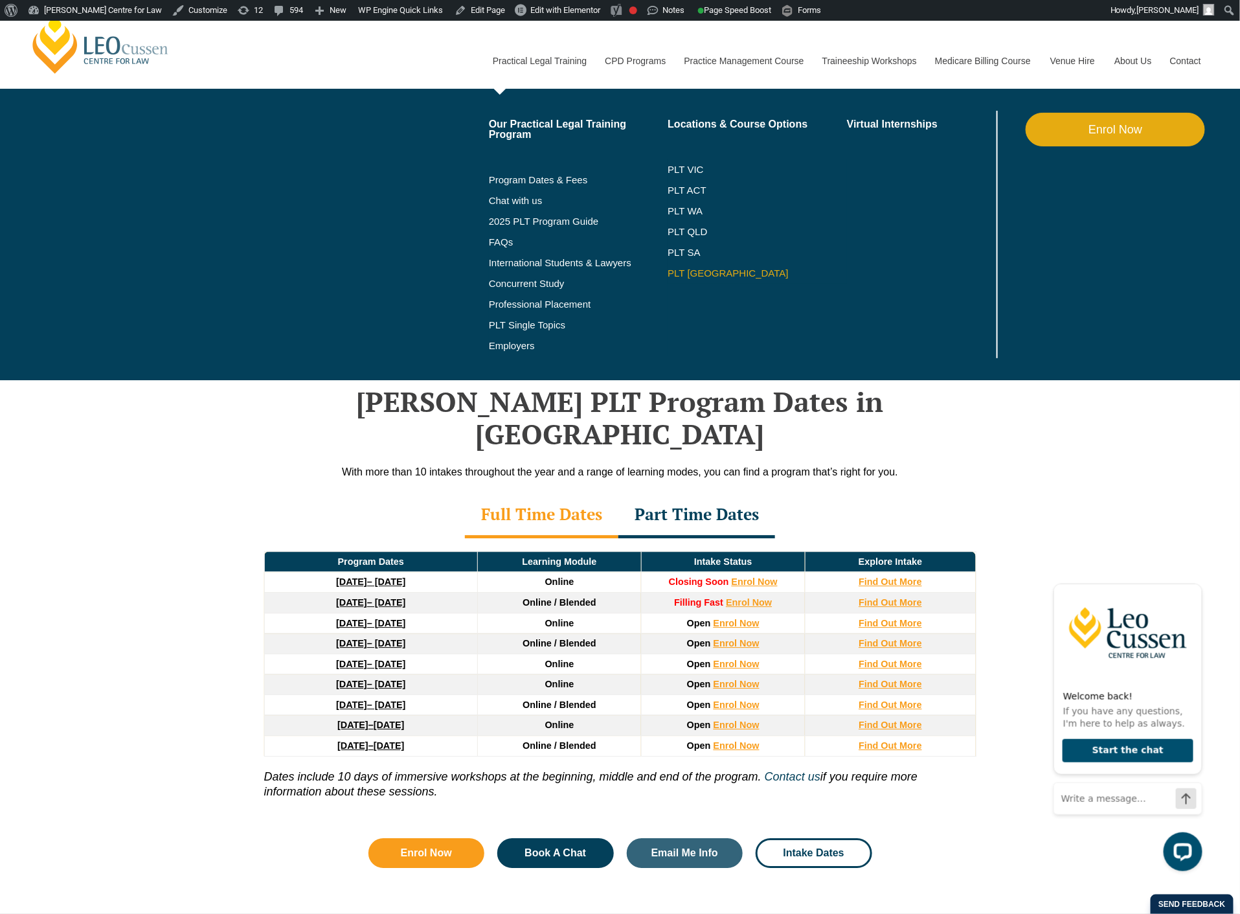
click at [674, 273] on link "PLT [GEOGRAPHIC_DATA]" at bounding box center [757, 273] width 179 height 10
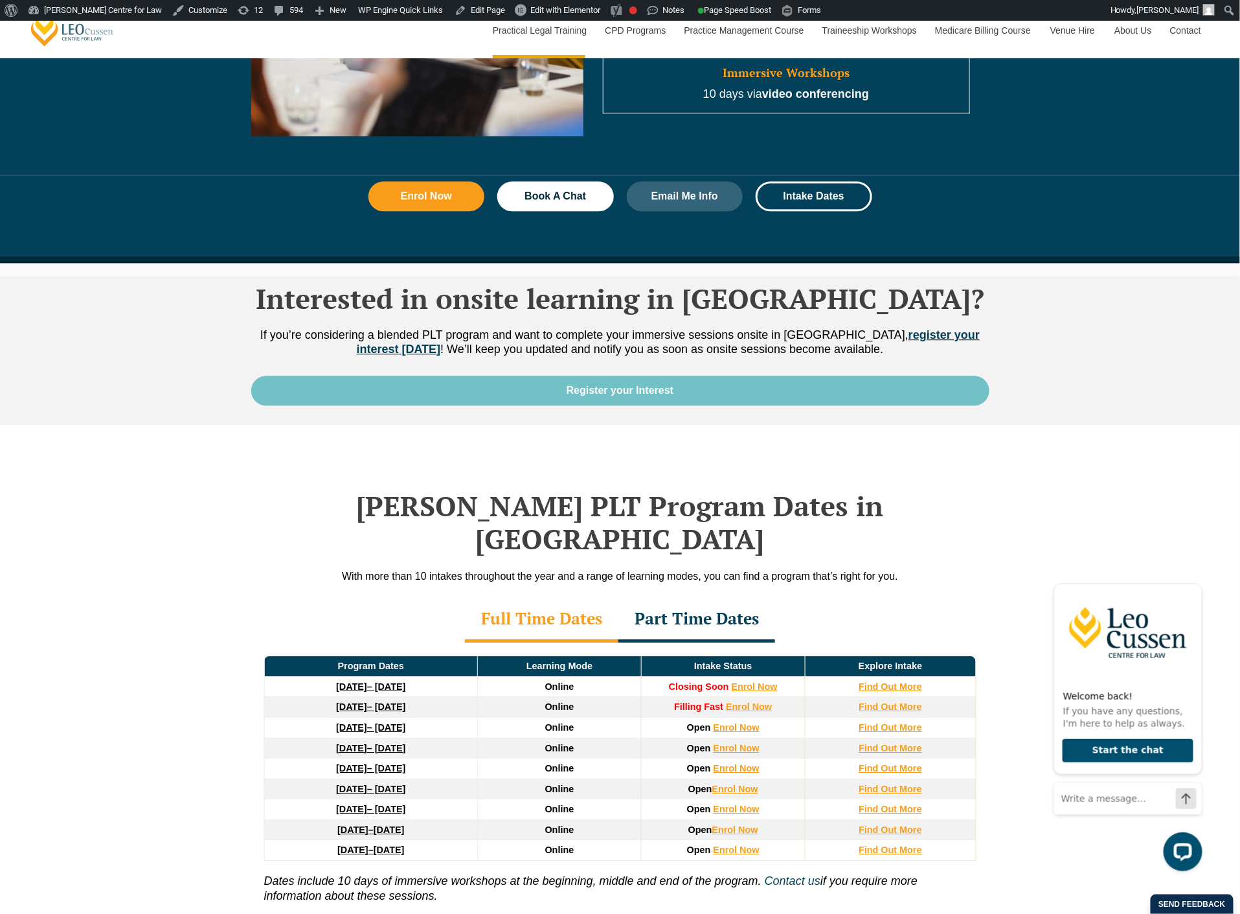
scroll to position [1583, 0]
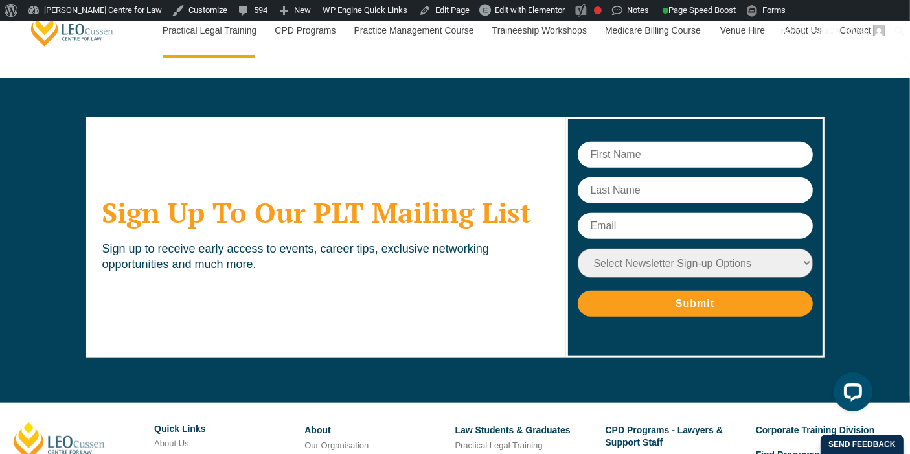
scroll to position [6129, 0]
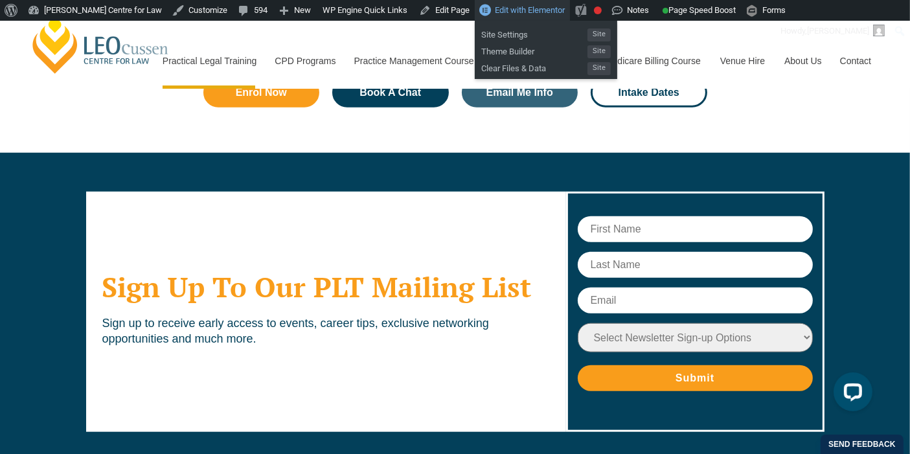
click at [495, 14] on span "Edit with Elementor" at bounding box center [530, 10] width 70 height 10
